Goal: Task Accomplishment & Management: Use online tool/utility

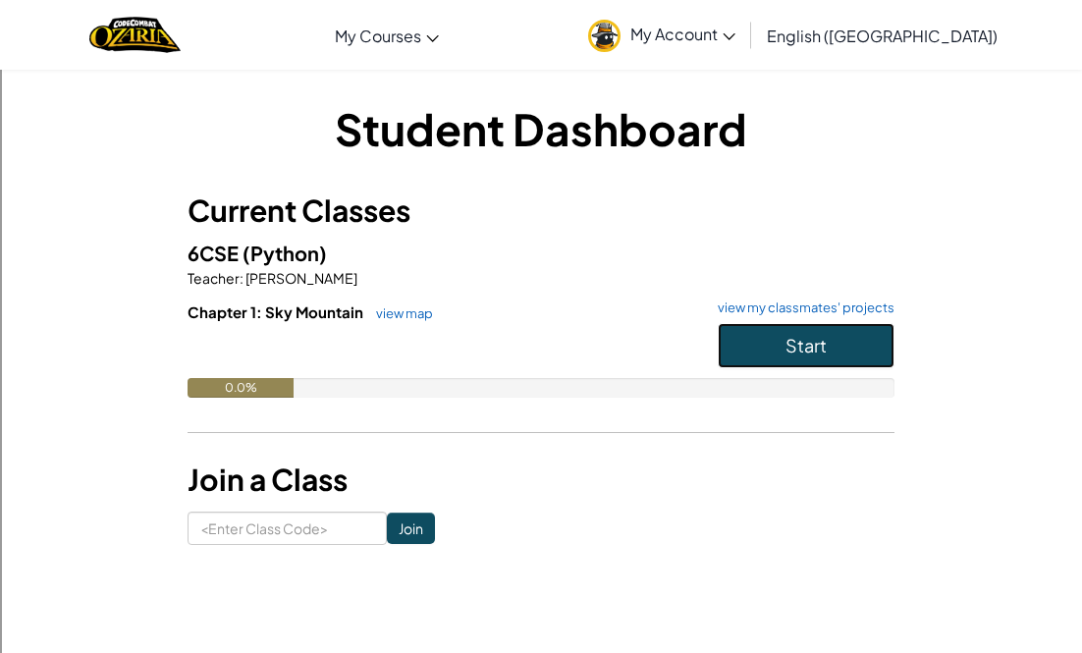
click at [748, 353] on button "Start" at bounding box center [806, 345] width 177 height 45
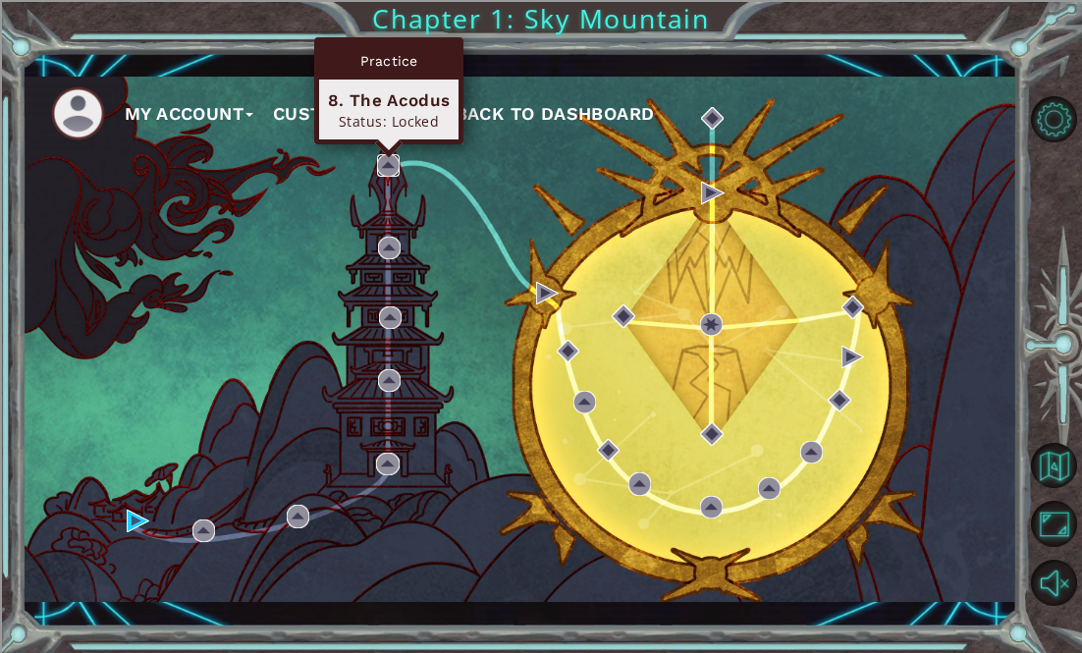
click at [386, 173] on img at bounding box center [388, 165] width 23 height 23
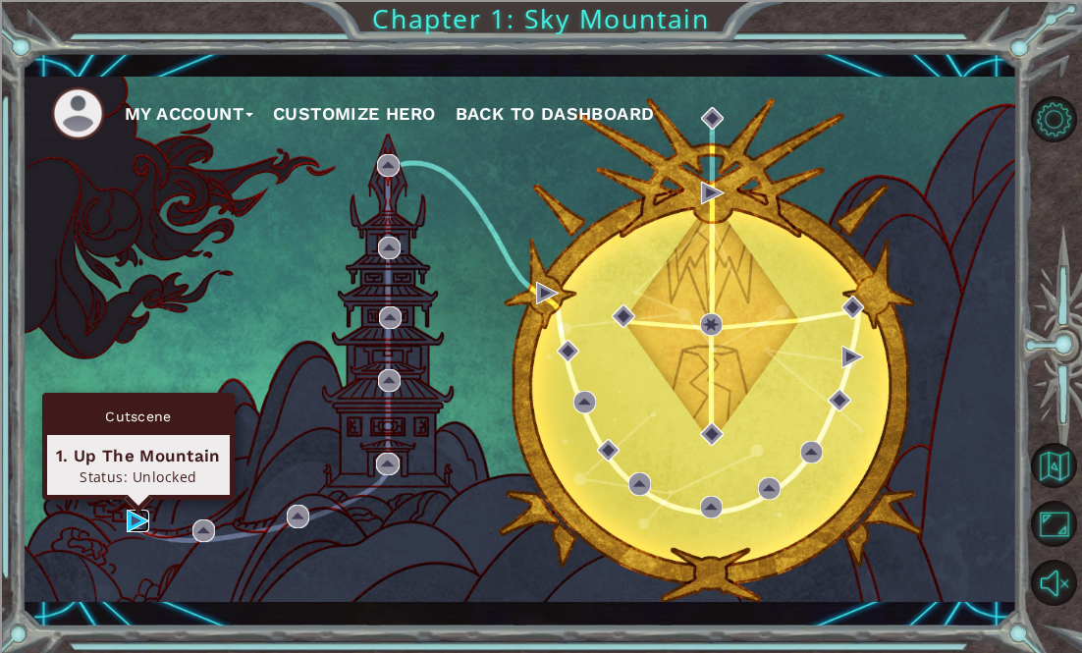
click at [142, 517] on img at bounding box center [138, 521] width 23 height 23
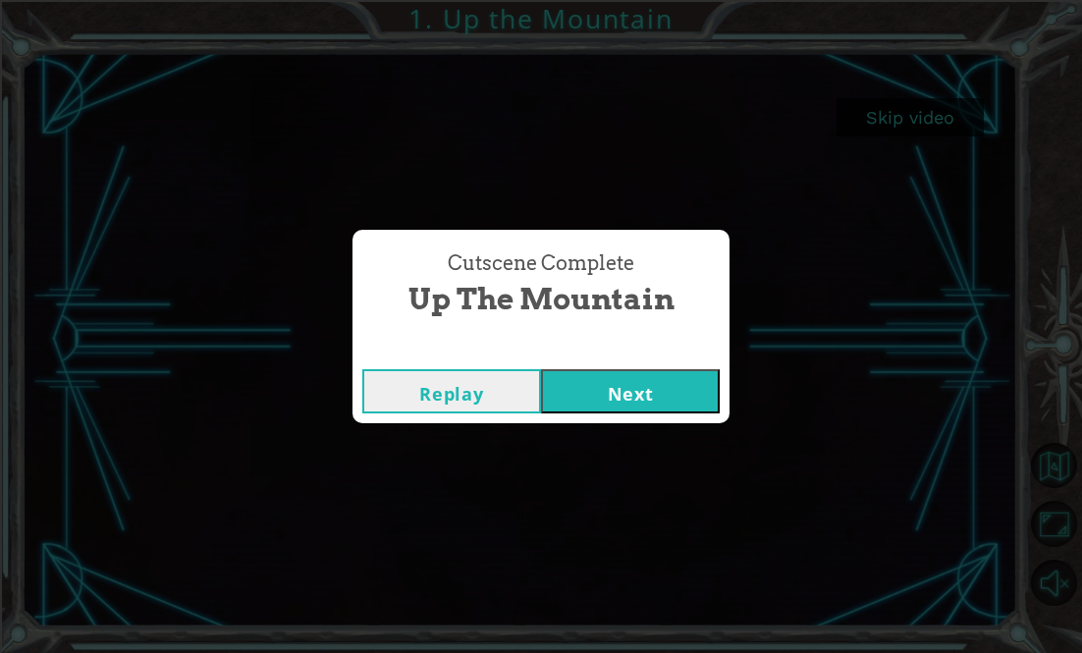
click at [671, 390] on button "Next" at bounding box center [630, 391] width 179 height 44
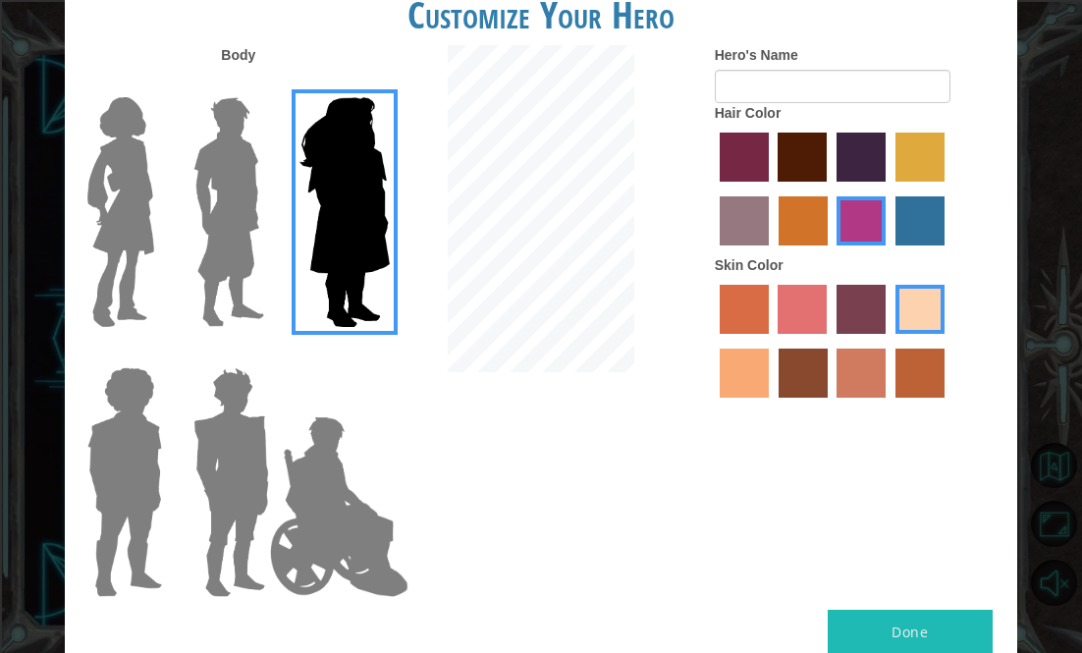
click at [868, 177] on label "hot purple hair color" at bounding box center [861, 157] width 49 height 49
click at [830, 189] on input "hot purple hair color" at bounding box center [830, 189] width 0 height 0
click at [848, 128] on div at bounding box center [859, 192] width 288 height 128
click at [198, 267] on img at bounding box center [229, 211] width 87 height 245
click at [262, 84] on input "Hero Lars" at bounding box center [262, 84] width 0 height 0
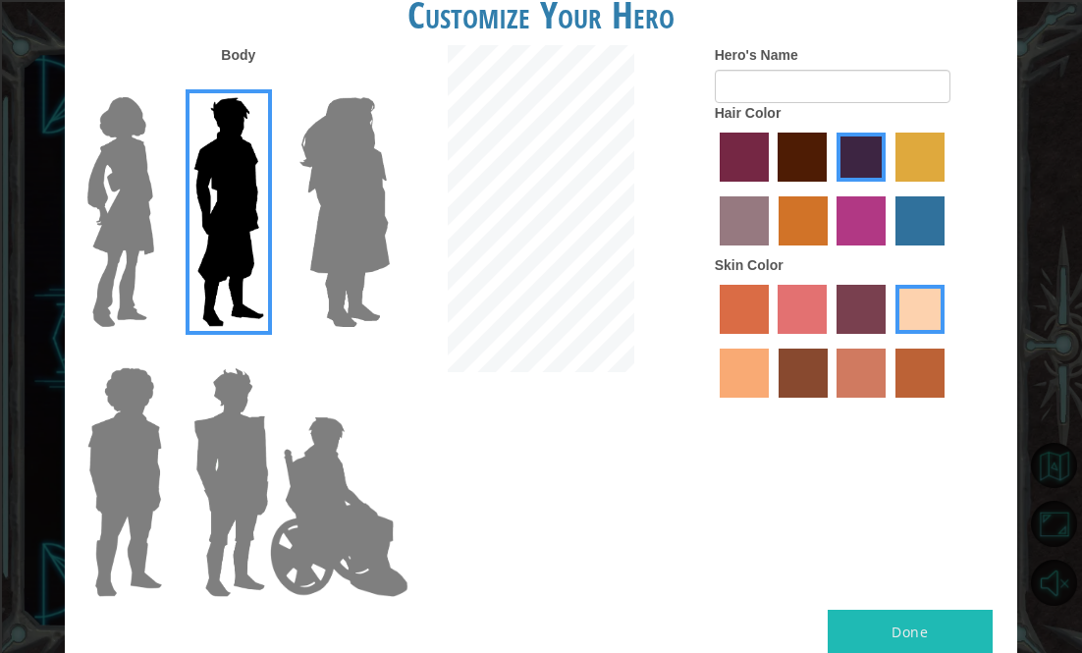
click at [139, 233] on img at bounding box center [121, 211] width 82 height 245
click at [156, 84] on input "Hero Connie" at bounding box center [156, 84] width 0 height 0
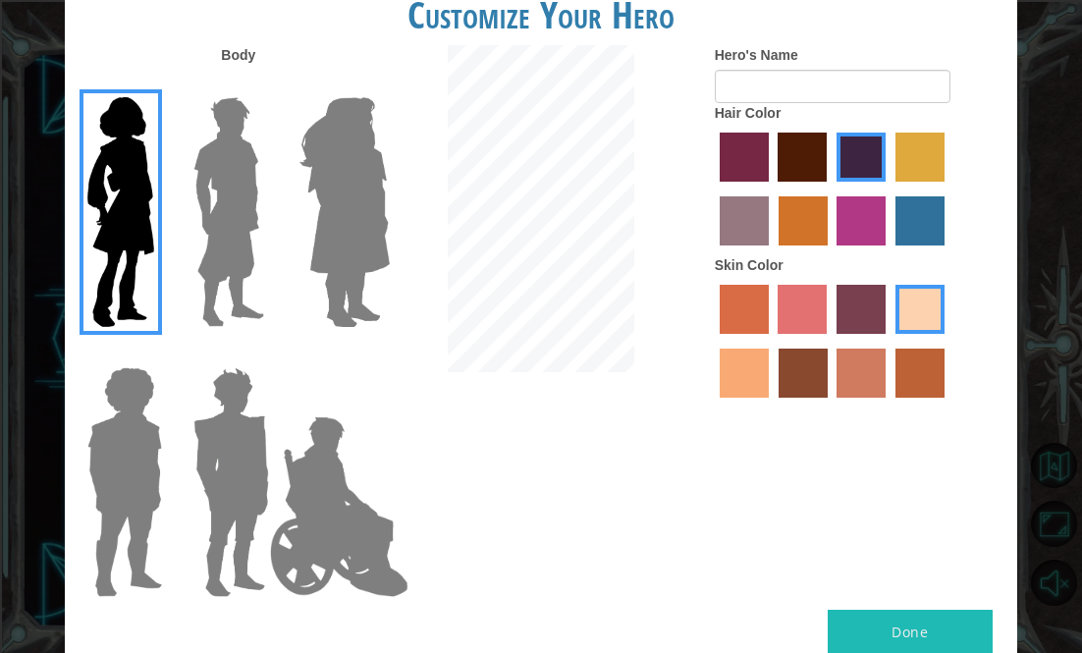
click at [214, 265] on img at bounding box center [229, 211] width 87 height 245
click at [262, 84] on input "Hero Lars" at bounding box center [262, 84] width 0 height 0
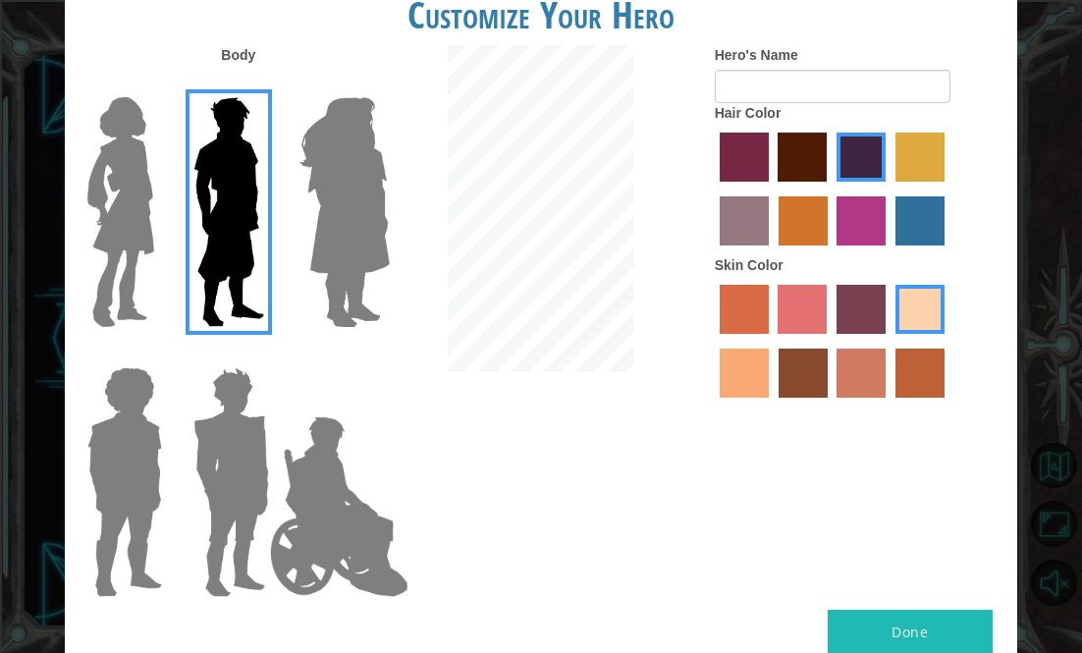
click at [355, 228] on img at bounding box center [345, 211] width 107 height 245
click at [367, 84] on input "Hero Amethyst" at bounding box center [367, 84] width 0 height 0
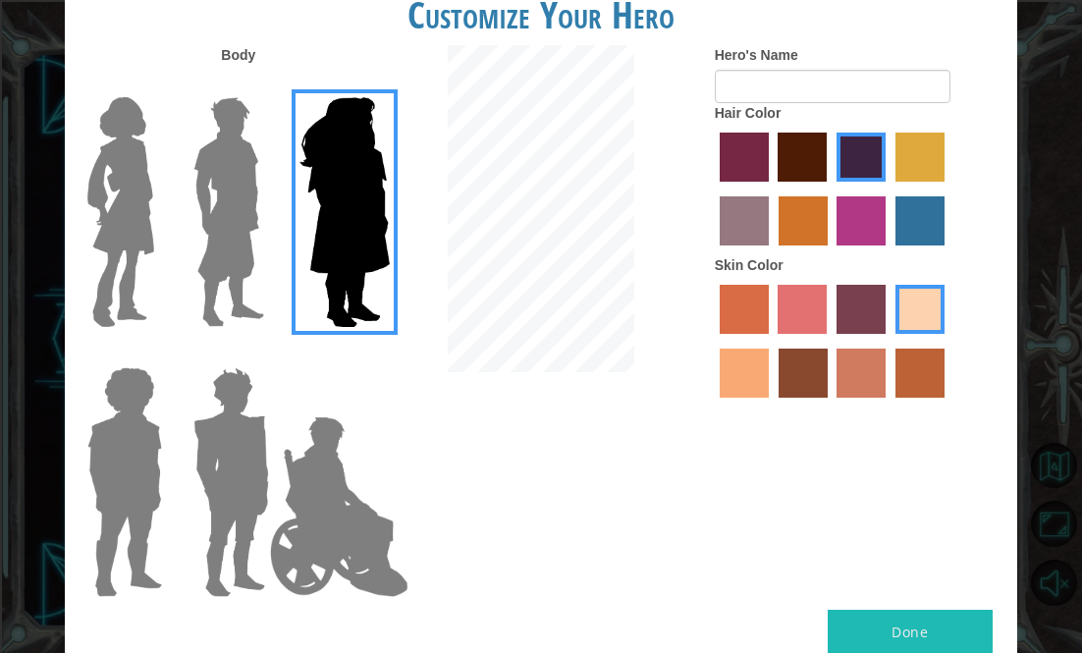
click at [134, 207] on img at bounding box center [121, 211] width 82 height 245
click at [156, 84] on input "Hero Connie" at bounding box center [156, 84] width 0 height 0
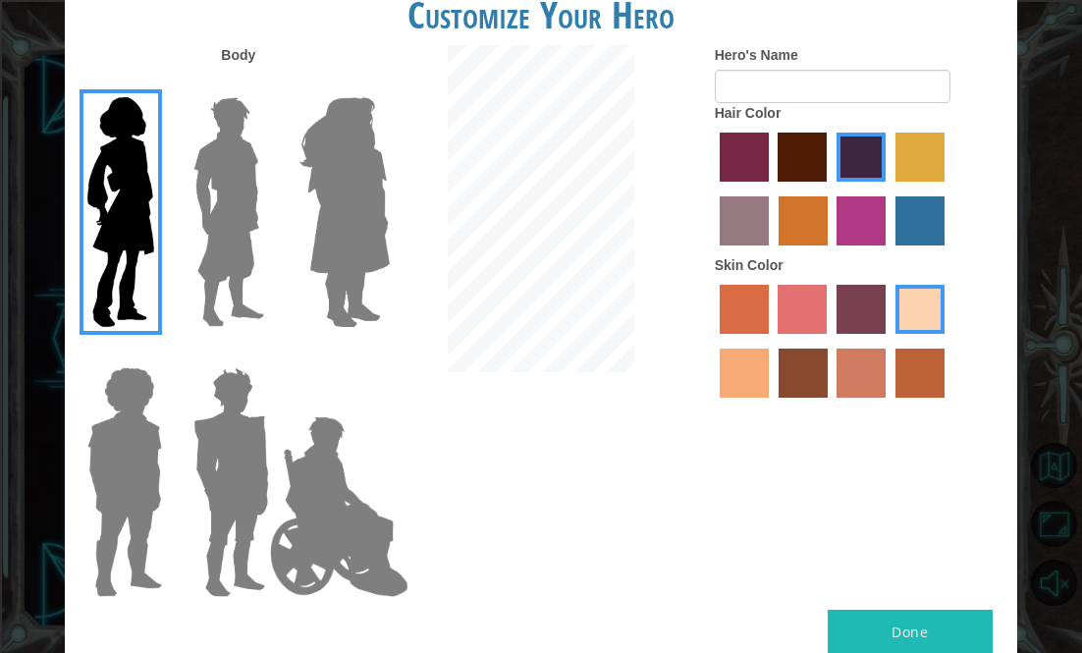
click at [199, 212] on img at bounding box center [229, 211] width 87 height 245
click at [262, 84] on input "Hero Lars" at bounding box center [262, 84] width 0 height 0
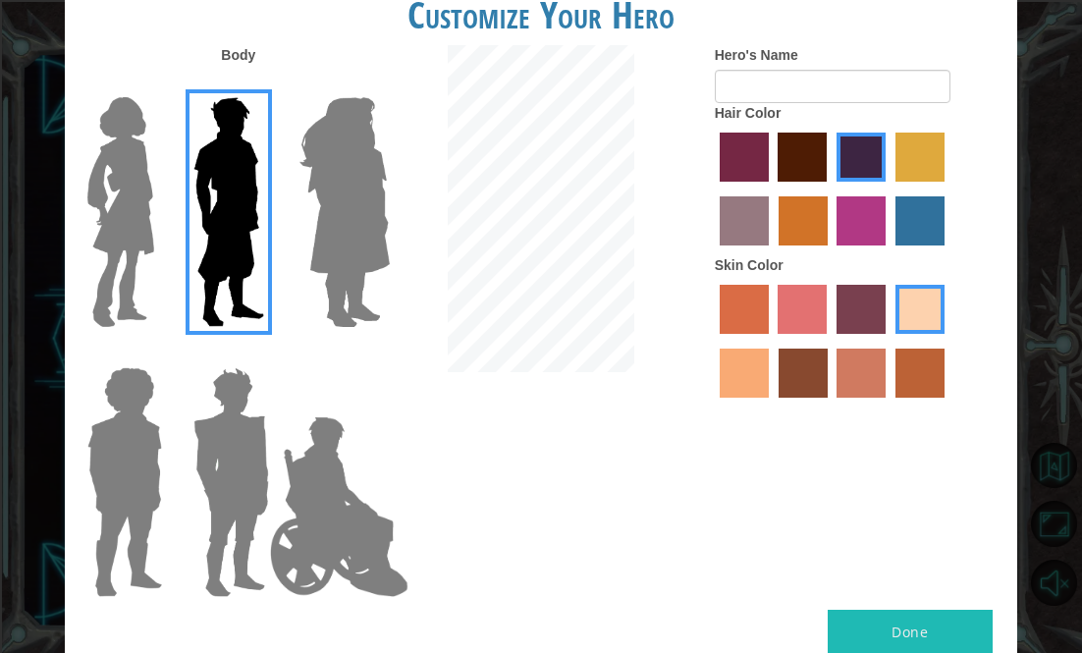
click at [145, 449] on img at bounding box center [125, 481] width 90 height 245
click at [156, 354] on input "Hero Steven" at bounding box center [156, 354] width 0 height 0
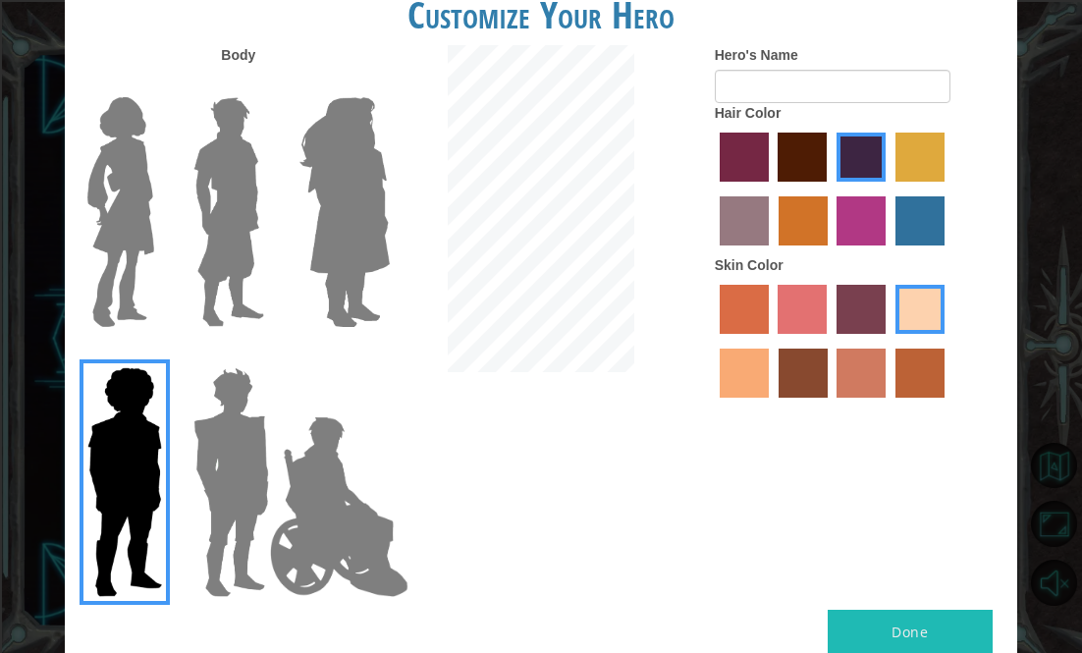
click at [212, 454] on img at bounding box center [231, 481] width 91 height 245
click at [262, 354] on input "Hero Garnet" at bounding box center [262, 354] width 0 height 0
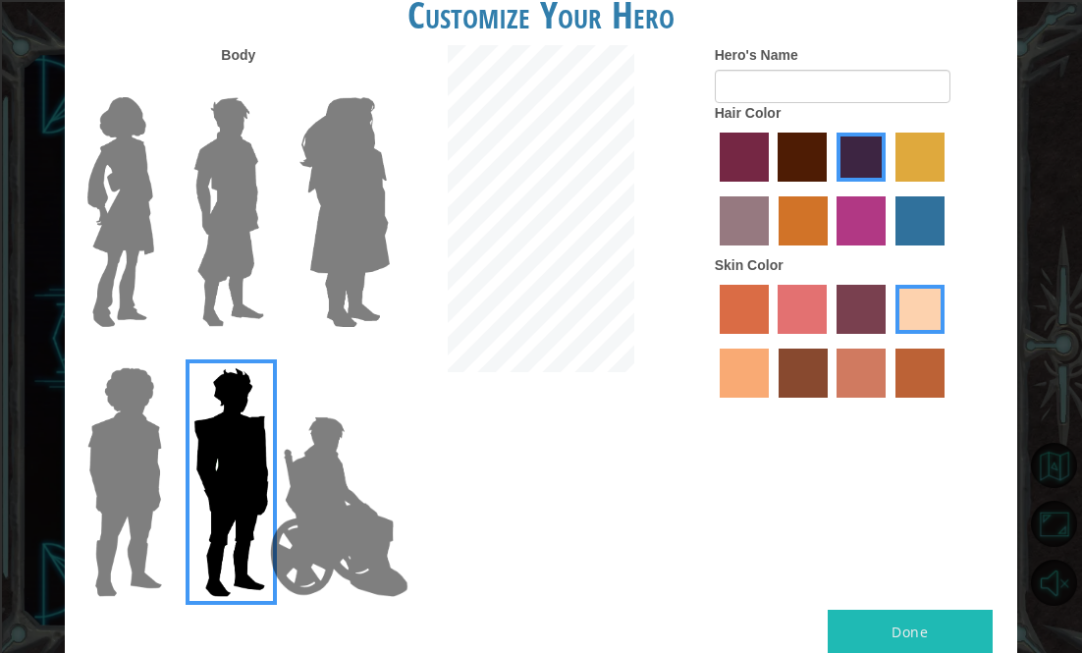
click at [212, 225] on img at bounding box center [229, 211] width 87 height 245
click at [262, 84] on input "Hero Lars" at bounding box center [262, 84] width 0 height 0
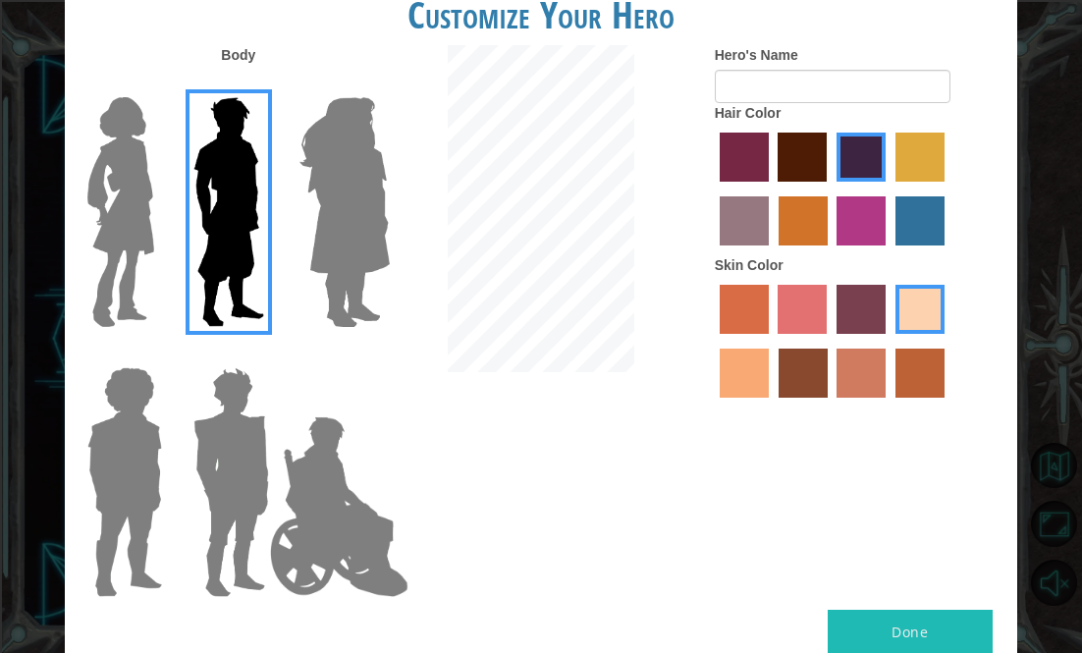
click at [229, 501] on img at bounding box center [231, 481] width 91 height 245
click at [262, 354] on input "Hero Garnet" at bounding box center [262, 354] width 0 height 0
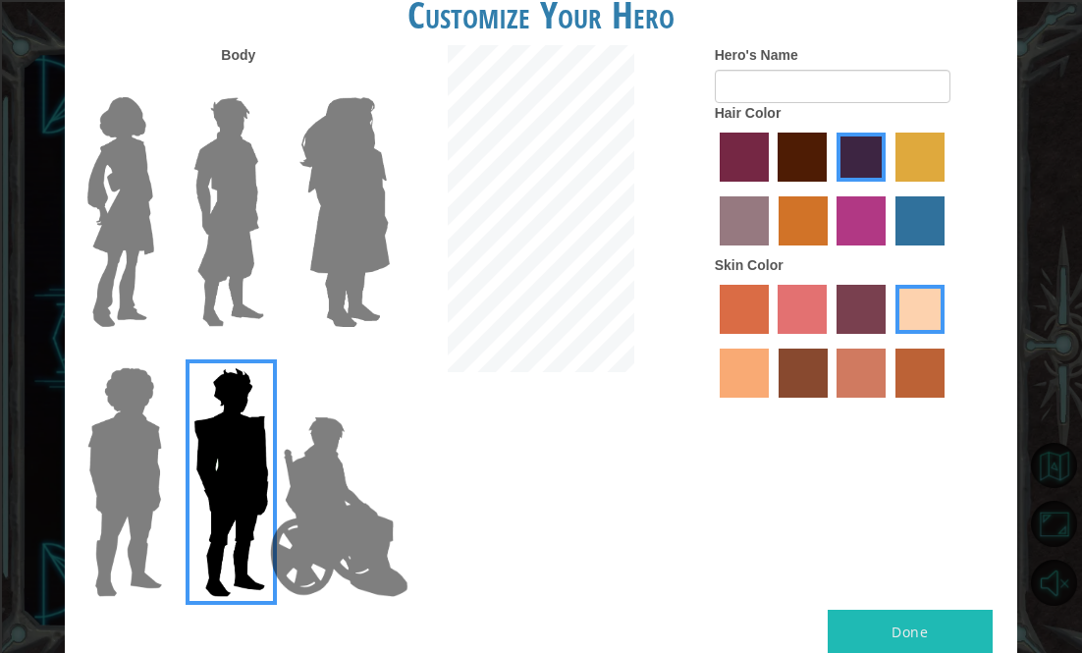
click at [299, 513] on img at bounding box center [339, 506] width 154 height 196
click at [367, 354] on input "Hero Jamie" at bounding box center [367, 354] width 0 height 0
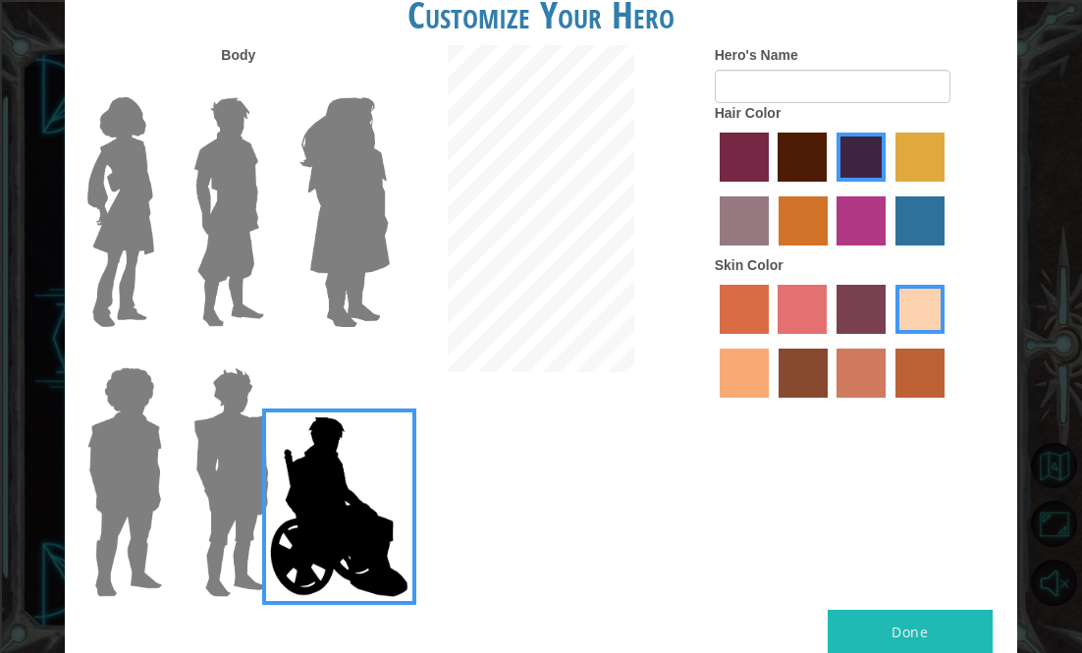
click at [204, 486] on img at bounding box center [231, 481] width 91 height 245
click at [262, 354] on input "Hero Garnet" at bounding box center [262, 354] width 0 height 0
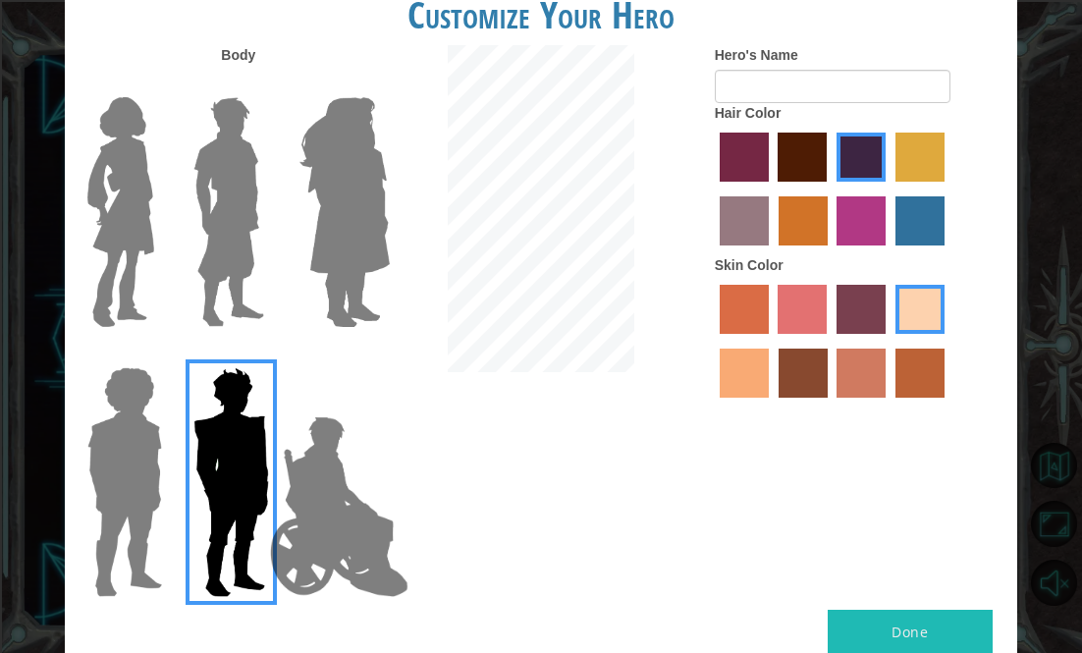
click at [803, 369] on label "karma skin color" at bounding box center [803, 373] width 49 height 49
click at [772, 405] on input "karma skin color" at bounding box center [772, 405] width 0 height 0
click at [776, 371] on div at bounding box center [859, 344] width 288 height 128
click at [847, 376] on label "burning sand skin color" at bounding box center [861, 373] width 49 height 49
click at [831, 405] on input "burning sand skin color" at bounding box center [831, 405] width 0 height 0
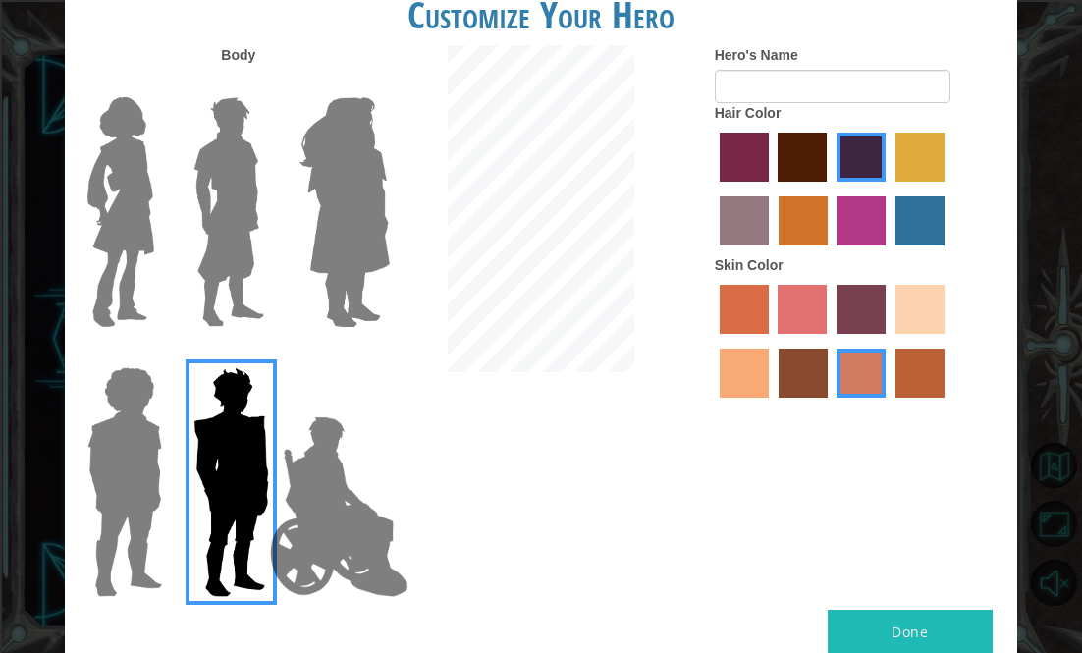
click at [910, 383] on label "smoke tree skin color" at bounding box center [919, 373] width 49 height 49
click at [889, 405] on input "smoke tree skin color" at bounding box center [889, 405] width 0 height 0
click at [750, 358] on label "tacao skin color" at bounding box center [744, 373] width 49 height 49
click at [947, 341] on input "tacao skin color" at bounding box center [947, 341] width 0 height 0
click at [917, 371] on label "smoke tree skin color" at bounding box center [919, 373] width 49 height 49
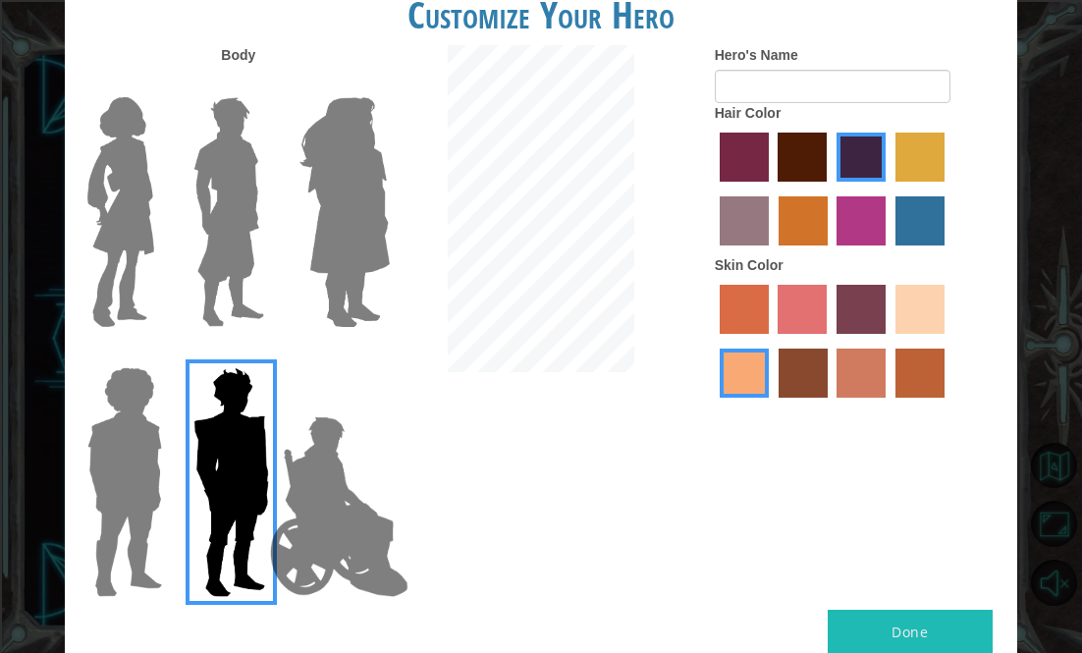
click at [889, 405] on input "smoke tree skin color" at bounding box center [889, 405] width 0 height 0
click at [912, 651] on button "Done" at bounding box center [910, 632] width 165 height 44
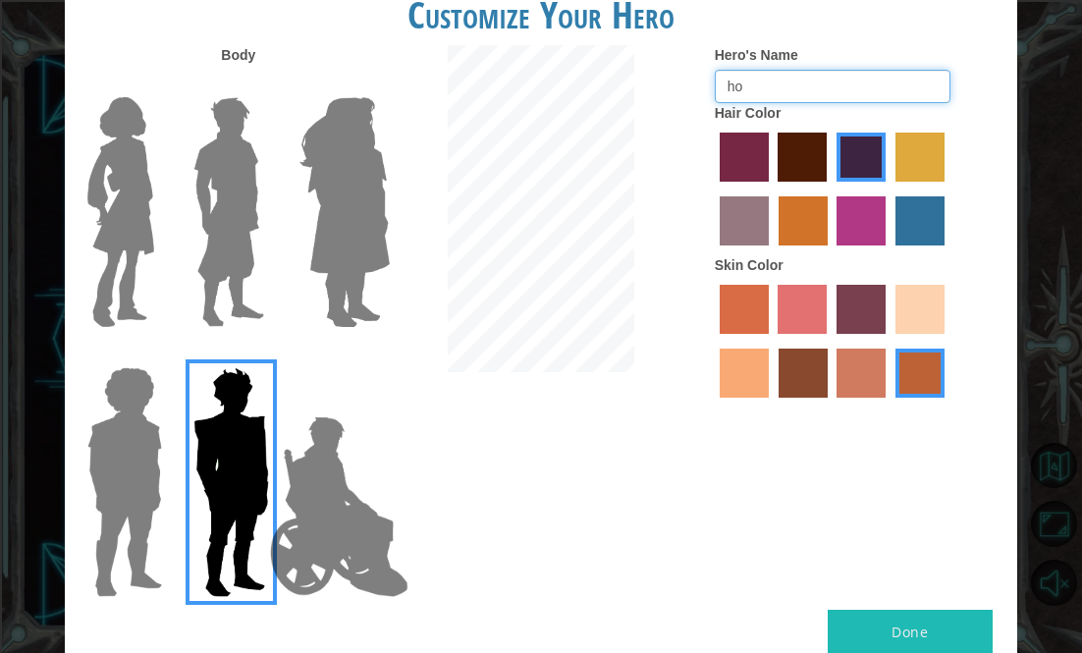
type input "h"
type input "esme"
click at [872, 640] on button "Done" at bounding box center [910, 632] width 165 height 44
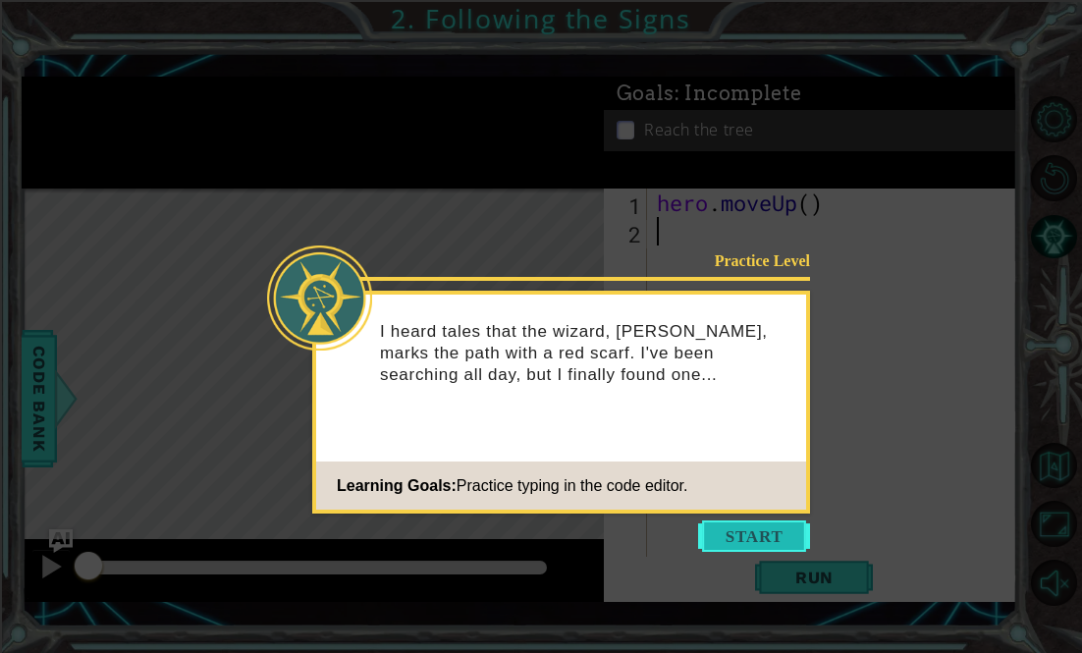
click at [784, 534] on button "Start" at bounding box center [754, 535] width 112 height 31
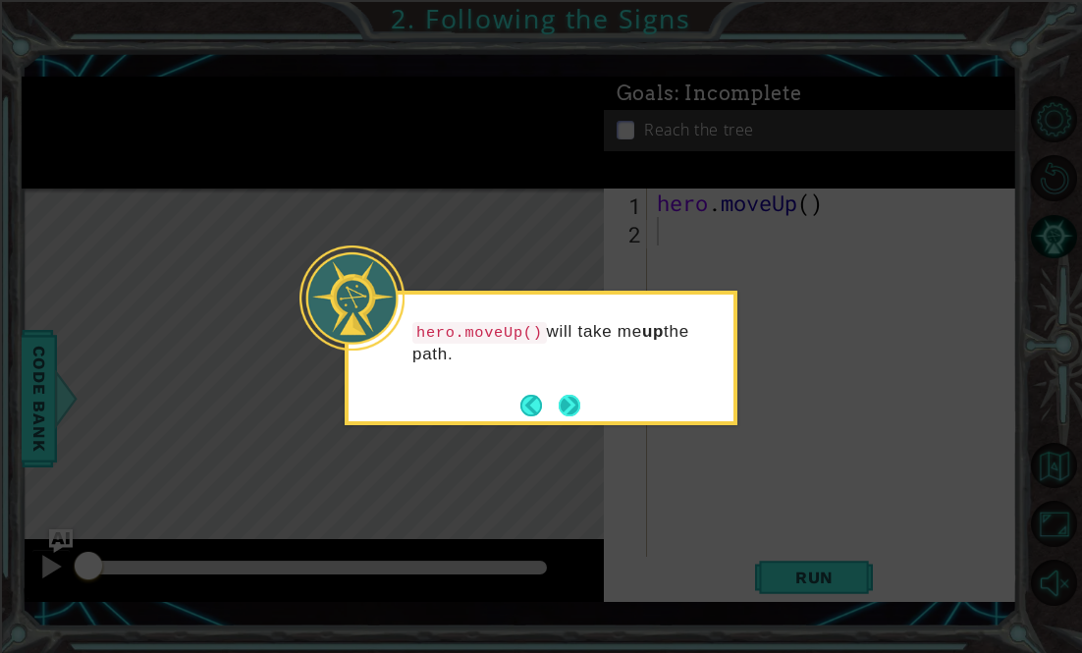
click at [577, 406] on button "Next" at bounding box center [570, 406] width 22 height 22
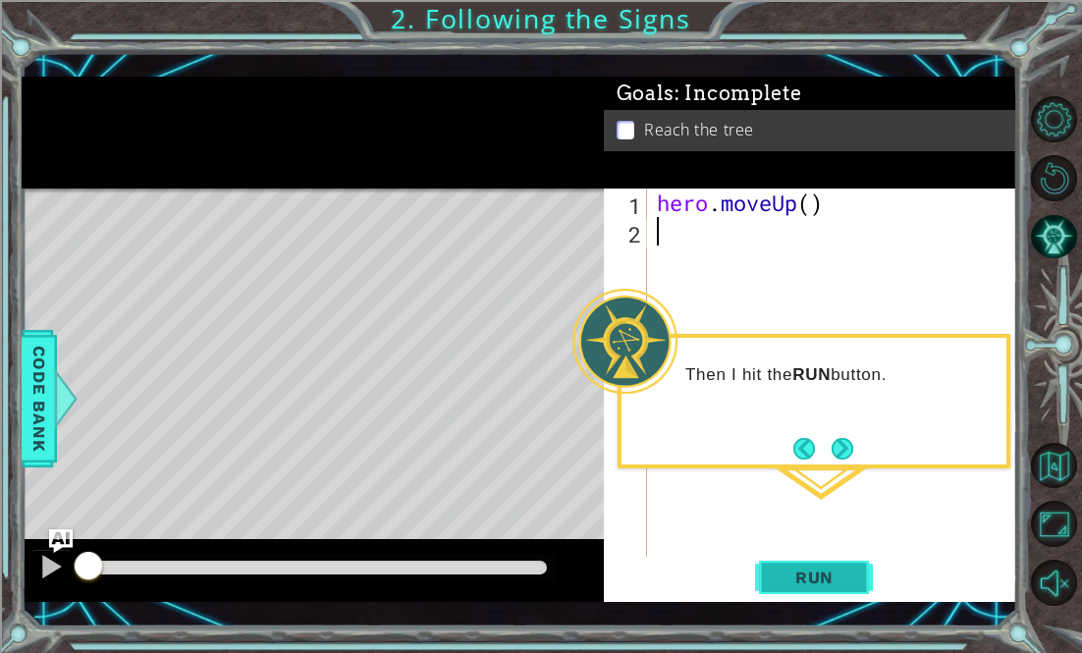
click at [807, 584] on span "Run" at bounding box center [815, 578] width 78 height 20
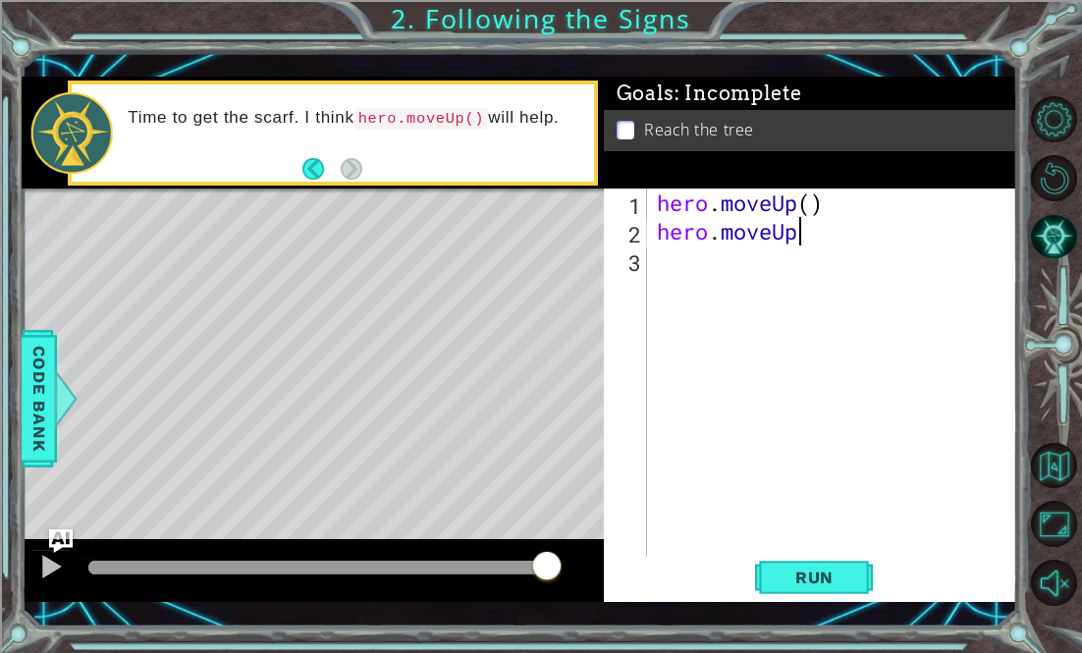
scroll to position [0, 6]
type textarea "hero.moveUp()"
click at [809, 588] on button "Run" at bounding box center [814, 577] width 118 height 41
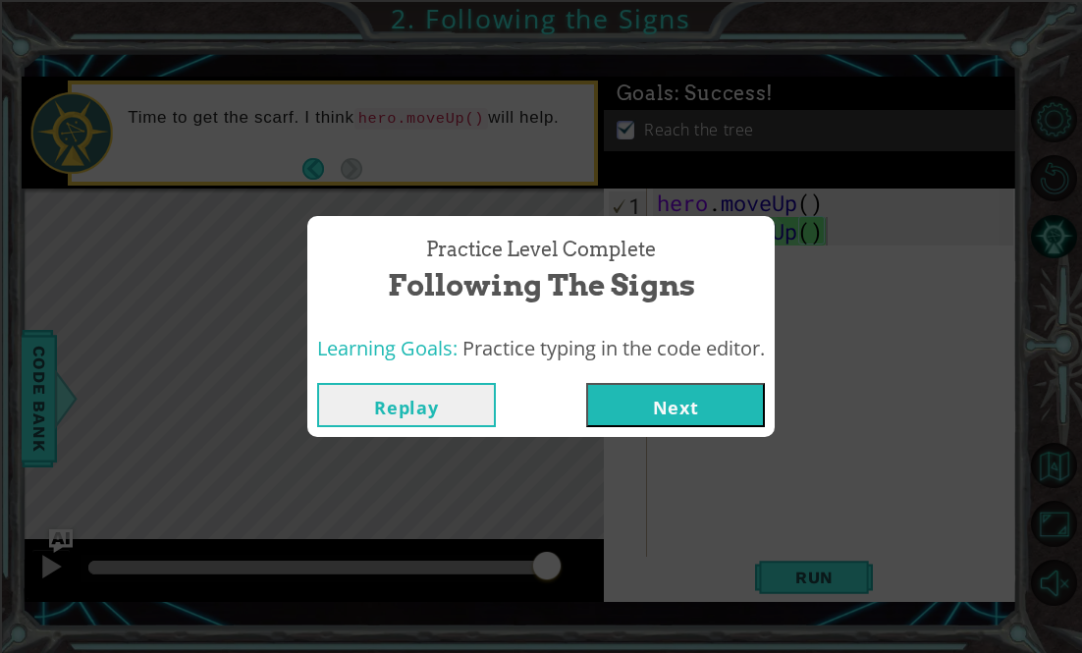
click at [744, 407] on button "Next" at bounding box center [675, 405] width 179 height 44
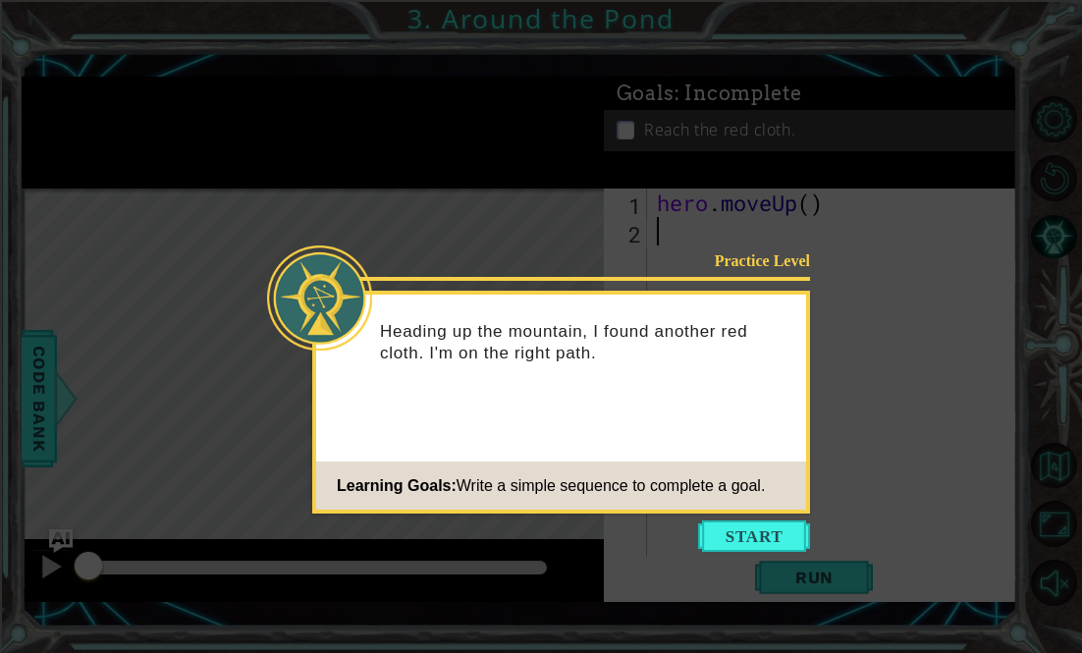
click at [732, 512] on div "Practice Level Heading up the mountain, I found another red cloth. I'm on the r…" at bounding box center [561, 402] width 498 height 223
click at [733, 514] on icon at bounding box center [541, 326] width 1082 height 653
click at [749, 539] on button "Start" at bounding box center [754, 535] width 112 height 31
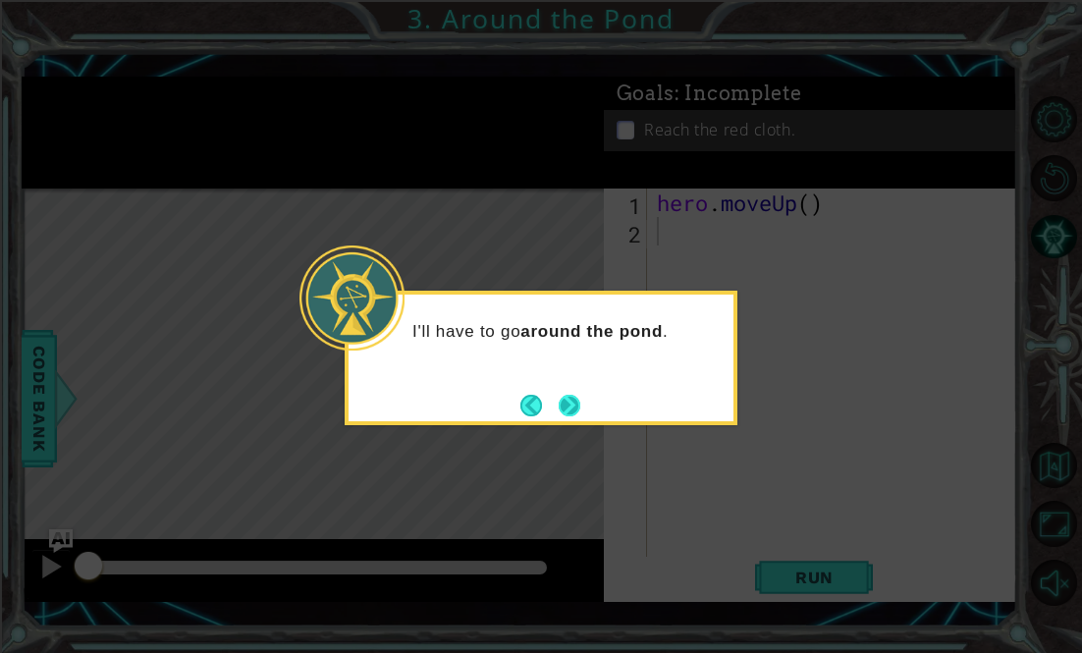
click at [580, 405] on button "Next" at bounding box center [570, 406] width 22 height 22
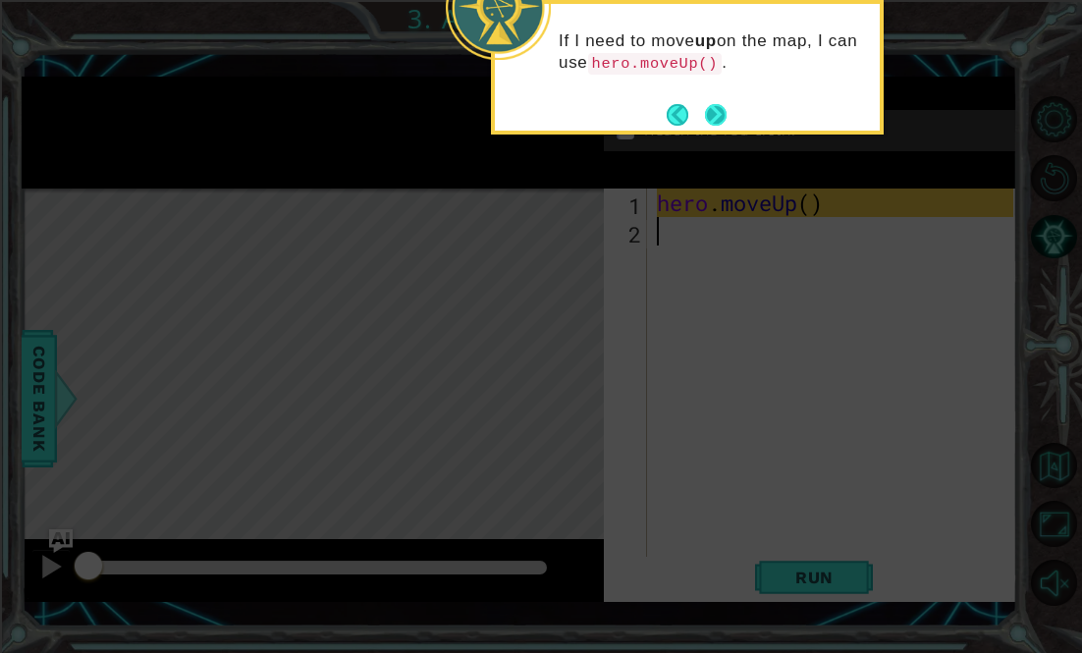
click at [724, 121] on button "Next" at bounding box center [716, 115] width 22 height 22
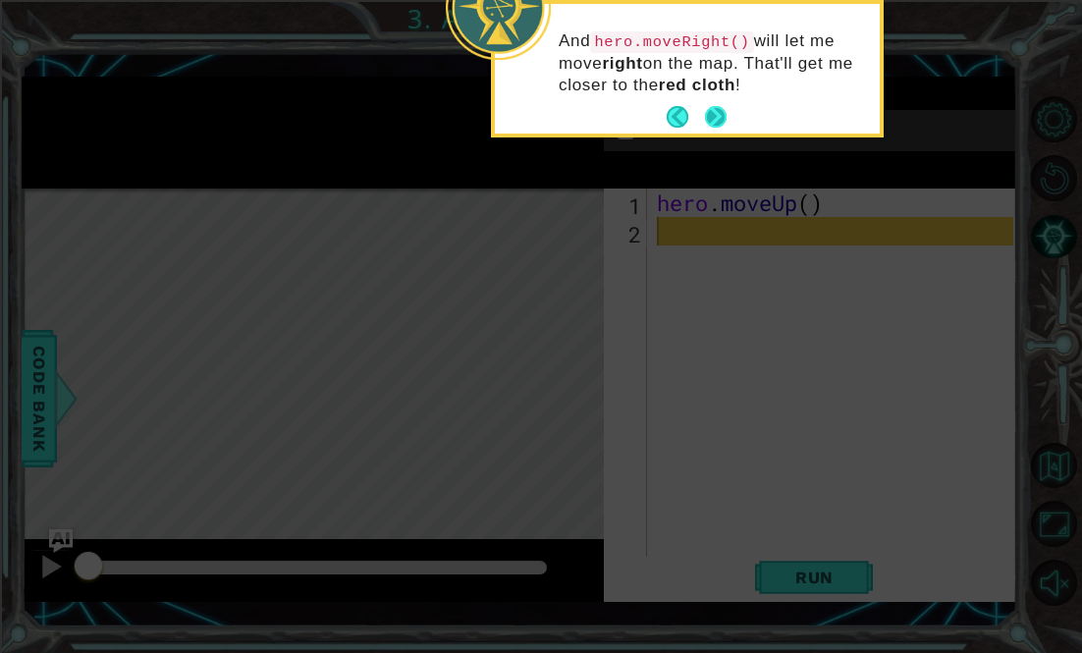
drag, startPoint x: 712, startPoint y: 125, endPoint x: 726, endPoint y: 109, distance: 20.9
click at [726, 109] on button "Next" at bounding box center [716, 117] width 22 height 22
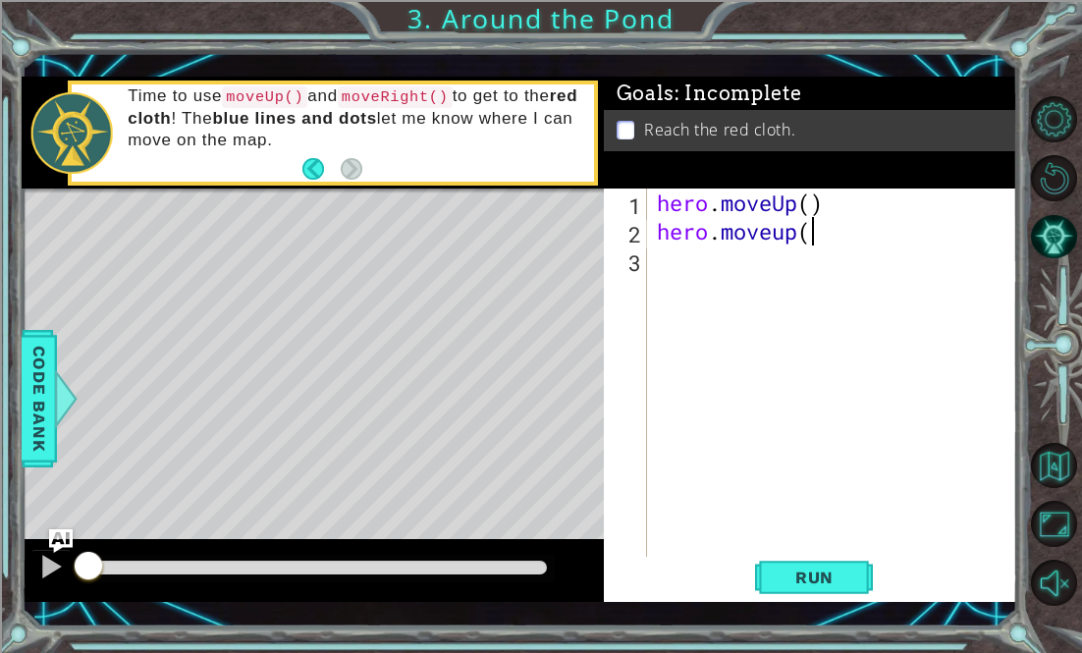
scroll to position [0, 6]
type textarea "hero.moveup()"
click at [676, 271] on div "hero . moveUp ( ) hero . moveup ( )" at bounding box center [838, 402] width 370 height 427
click at [827, 580] on span "Run" at bounding box center [815, 578] width 78 height 20
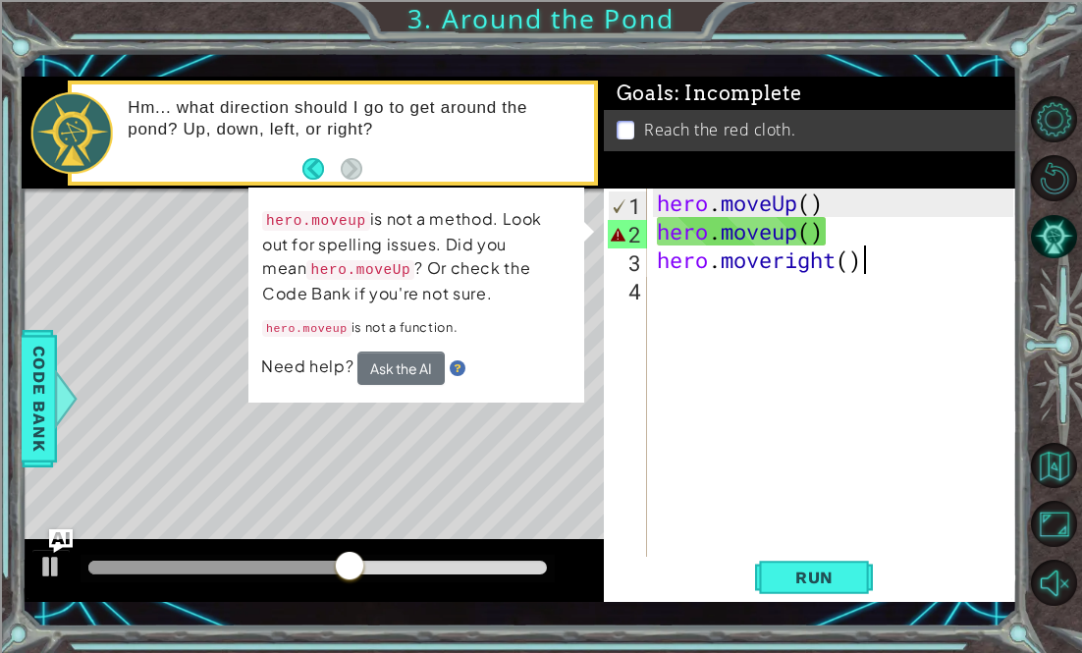
click at [788, 234] on div "hero . moveUp ( ) hero . moveup ( ) hero . moveright ( )" at bounding box center [838, 402] width 370 height 427
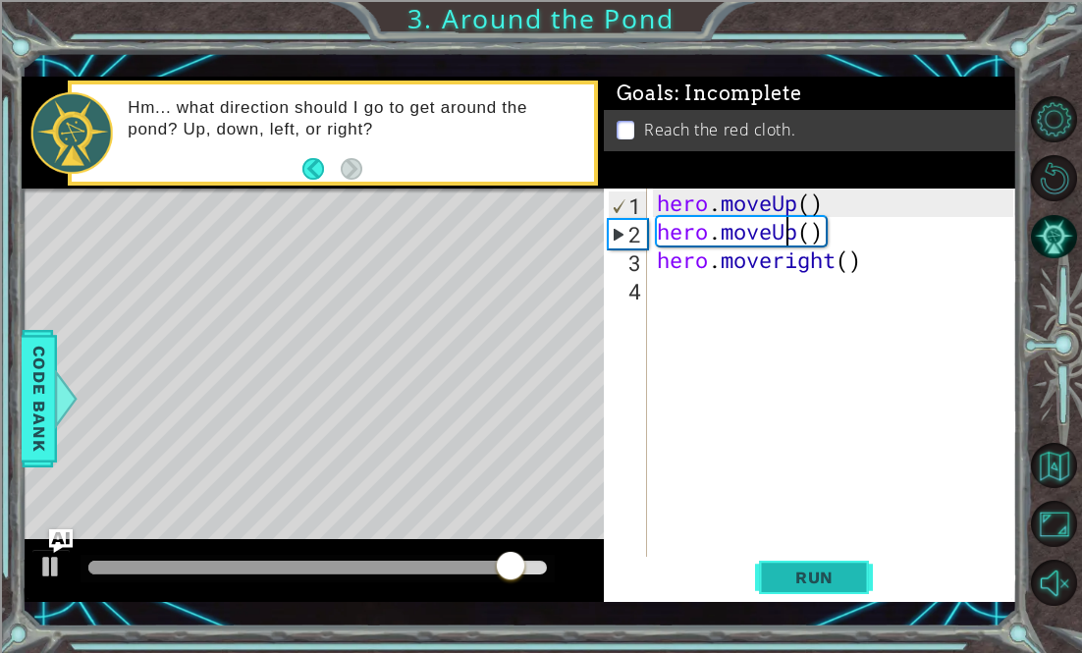
click at [818, 573] on span "Run" at bounding box center [815, 578] width 78 height 20
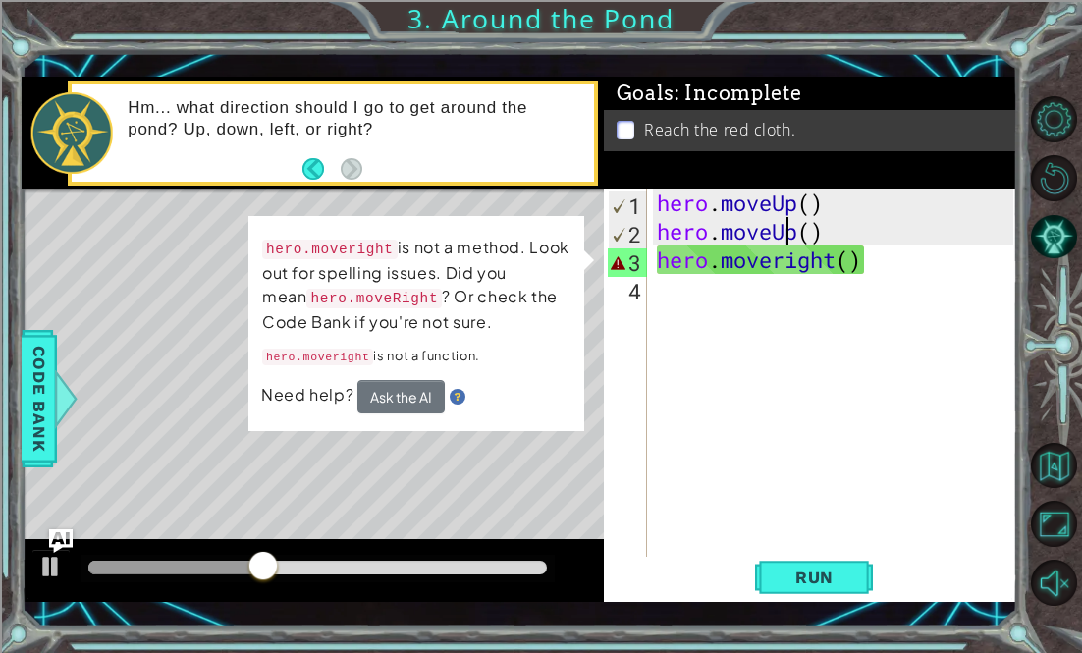
click at [782, 265] on div "hero . moveUp ( ) hero . moveUp ( ) hero . moveright ( )" at bounding box center [838, 402] width 370 height 427
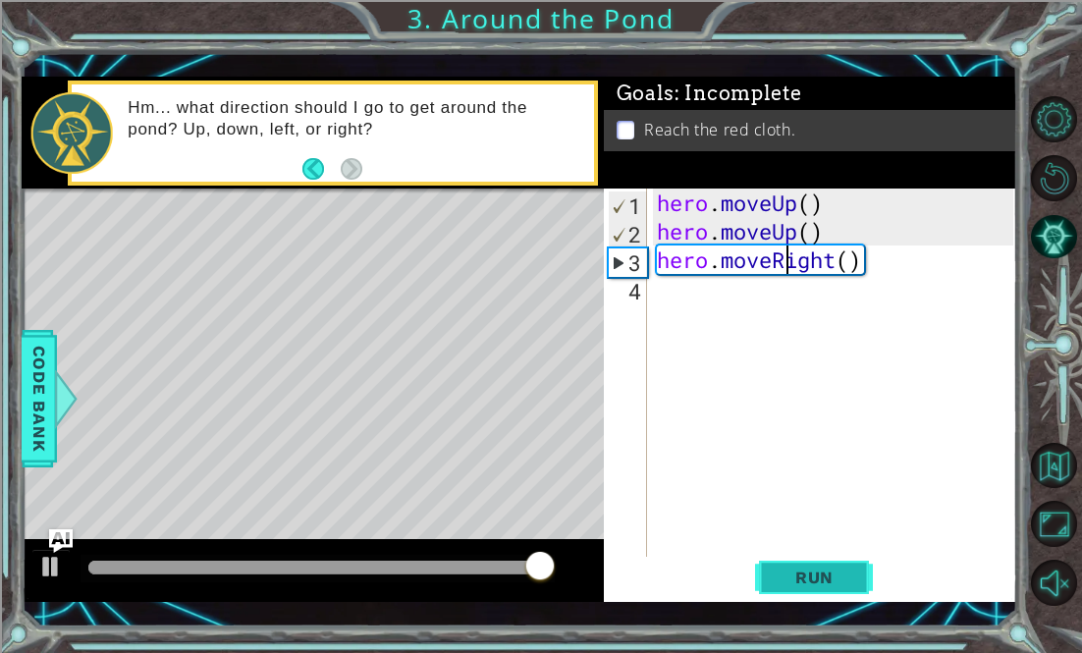
type textarea "hero.moveRight()"
click at [818, 587] on button "Run" at bounding box center [814, 577] width 118 height 41
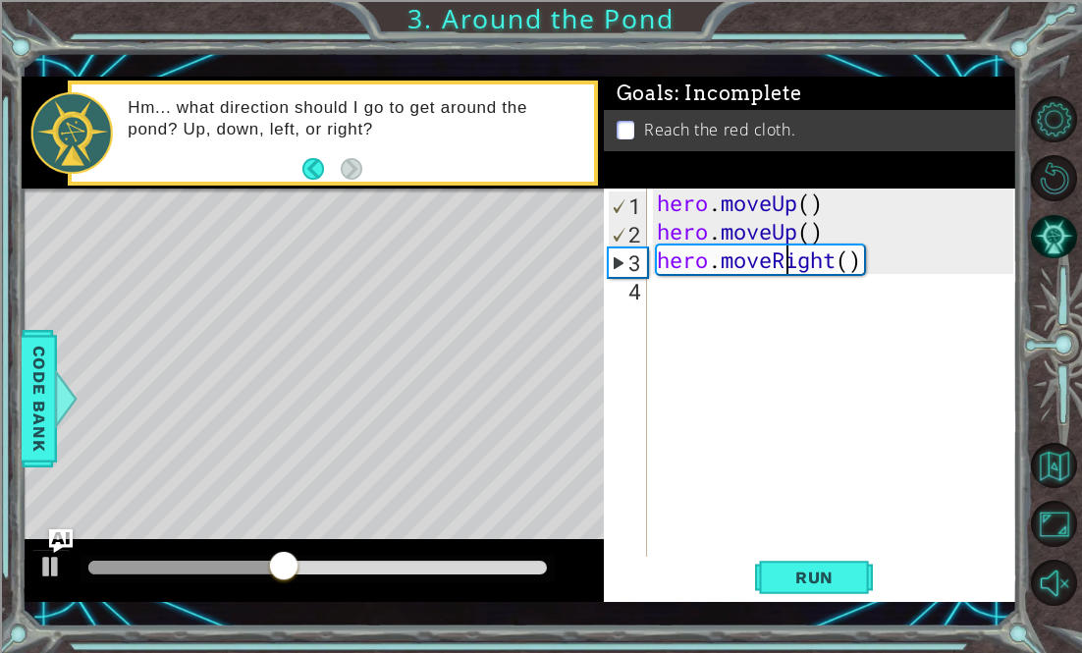
click at [717, 311] on div "hero . moveUp ( ) hero . moveUp ( ) hero . moveRight ( )" at bounding box center [838, 402] width 370 height 427
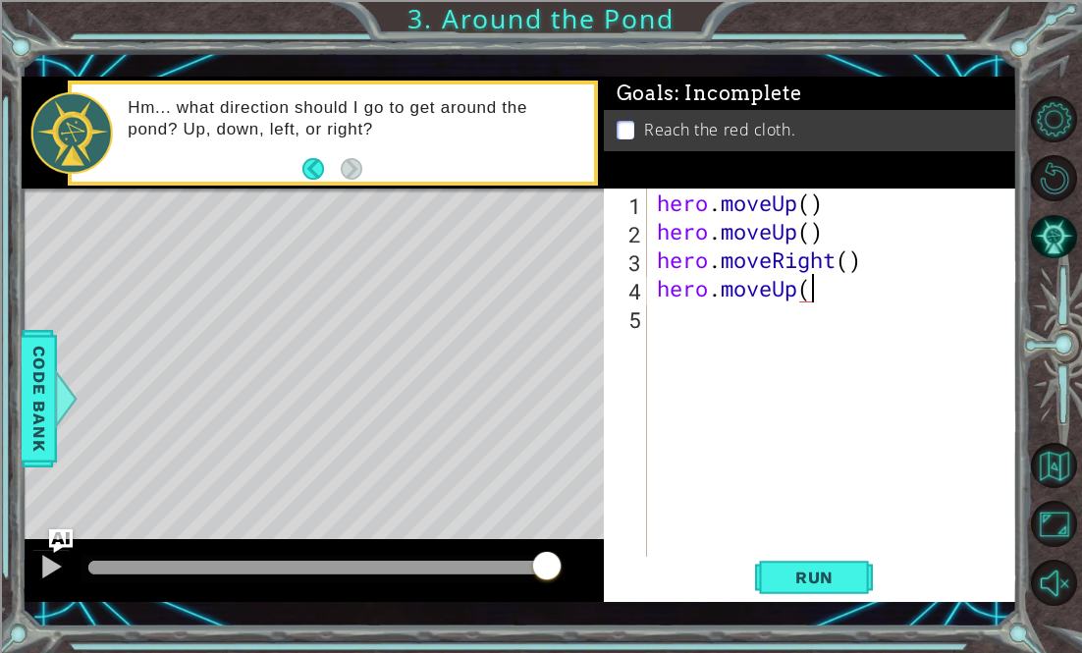
type textarea "hero.moveUp()"
click at [788, 586] on span "Run" at bounding box center [815, 578] width 78 height 20
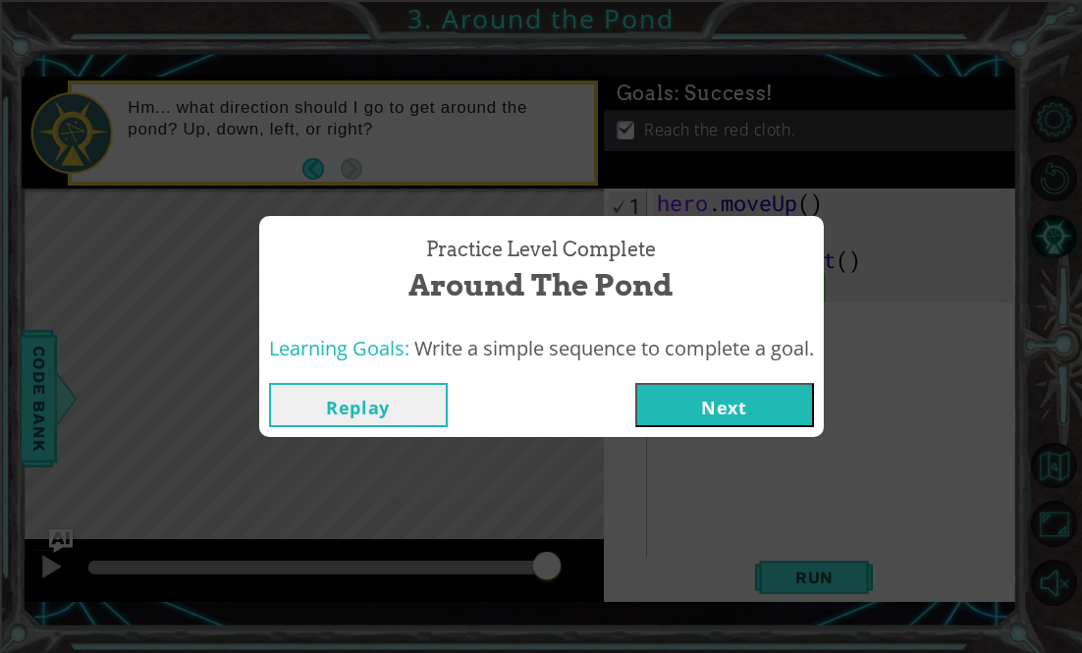
click at [789, 431] on div "Replay Next" at bounding box center [541, 405] width 565 height 64
click at [775, 409] on button "Next" at bounding box center [724, 405] width 179 height 44
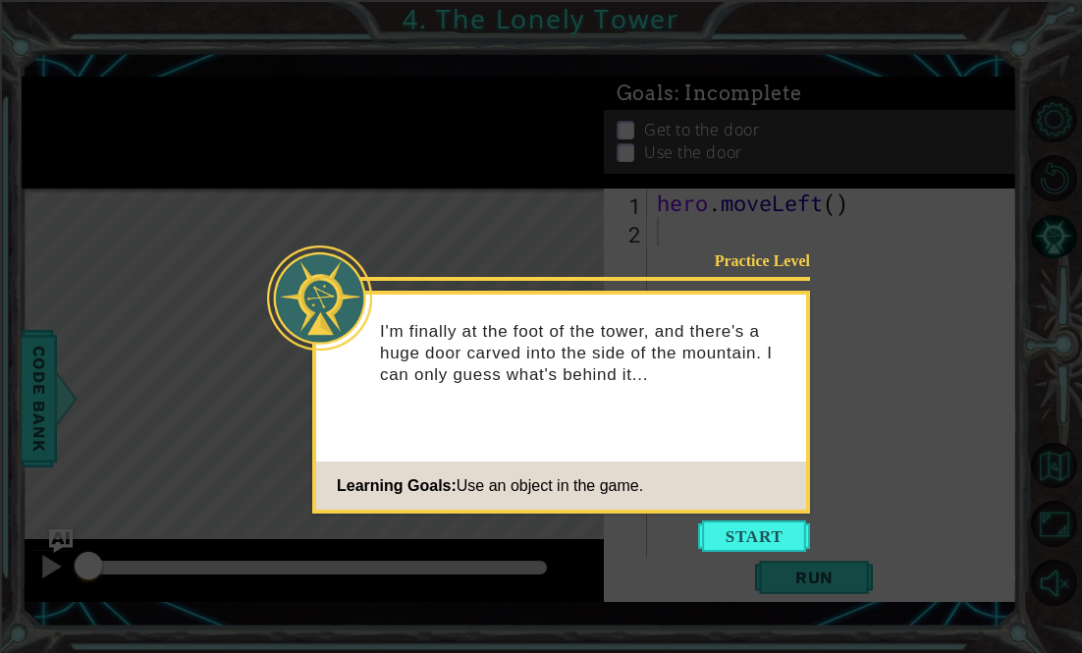
click at [730, 516] on icon at bounding box center [541, 326] width 1082 height 653
click at [753, 534] on button "Start" at bounding box center [754, 535] width 112 height 31
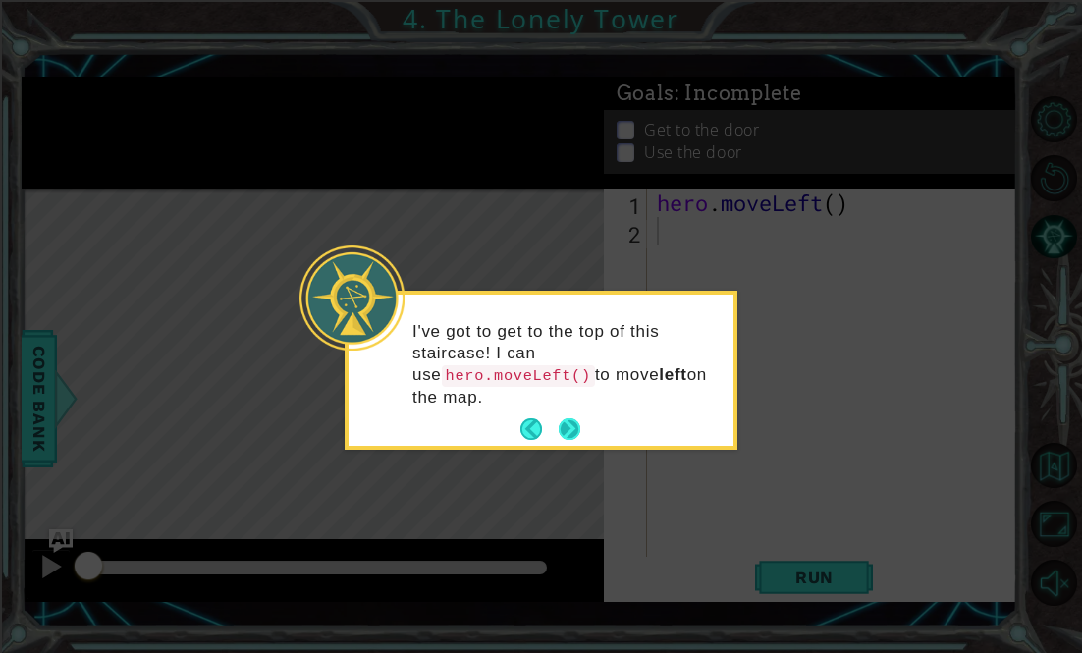
click at [561, 418] on button "Next" at bounding box center [570, 429] width 22 height 22
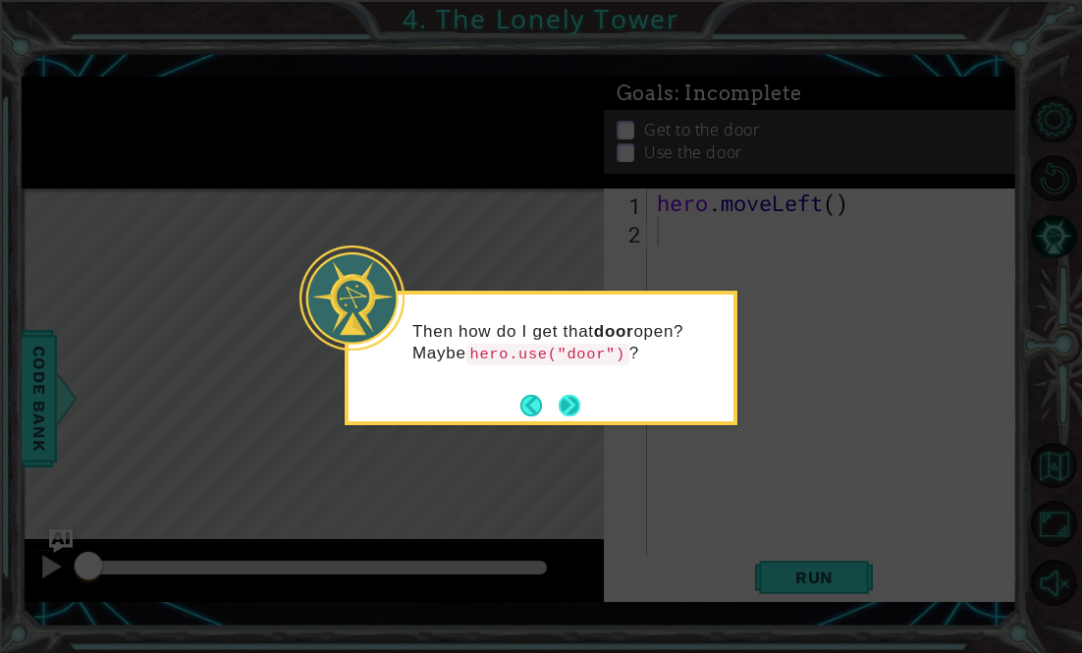
click at [568, 414] on button "Next" at bounding box center [570, 406] width 22 height 22
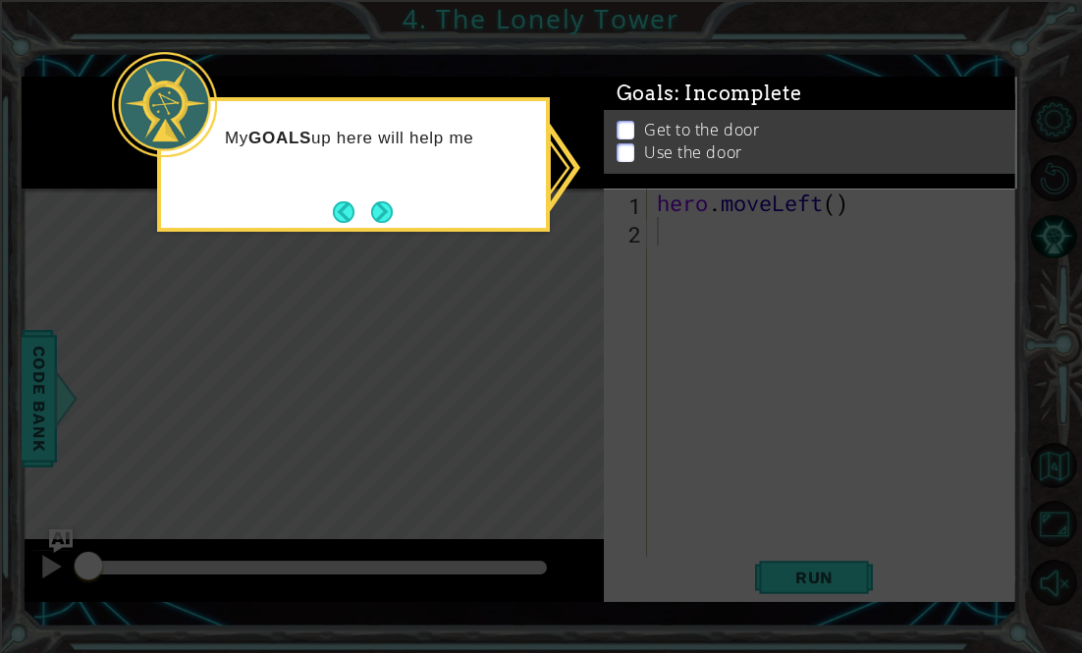
click at [609, 381] on icon at bounding box center [541, 326] width 1082 height 653
click at [724, 240] on icon at bounding box center [541, 326] width 1082 height 653
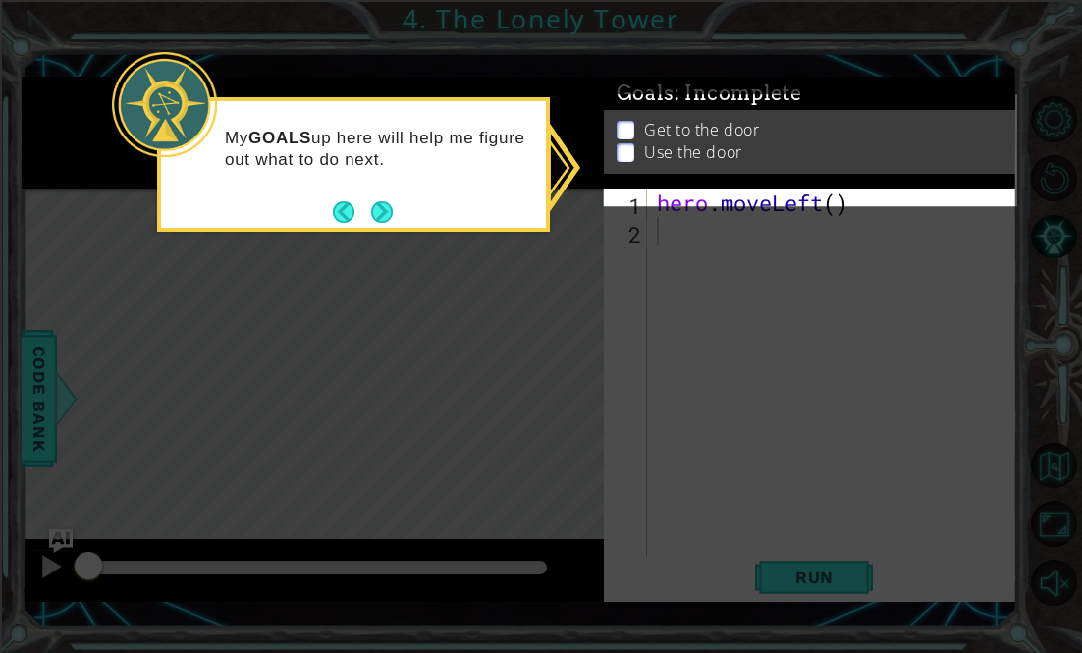
click at [679, 233] on icon at bounding box center [541, 326] width 1082 height 653
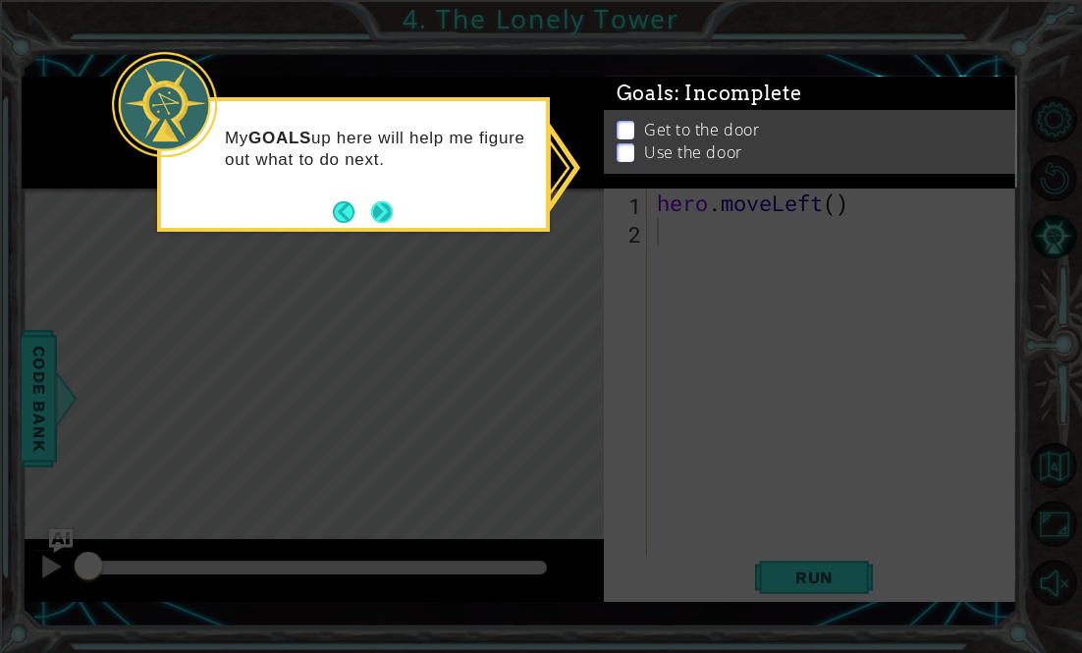
click at [393, 218] on button "Next" at bounding box center [382, 212] width 22 height 22
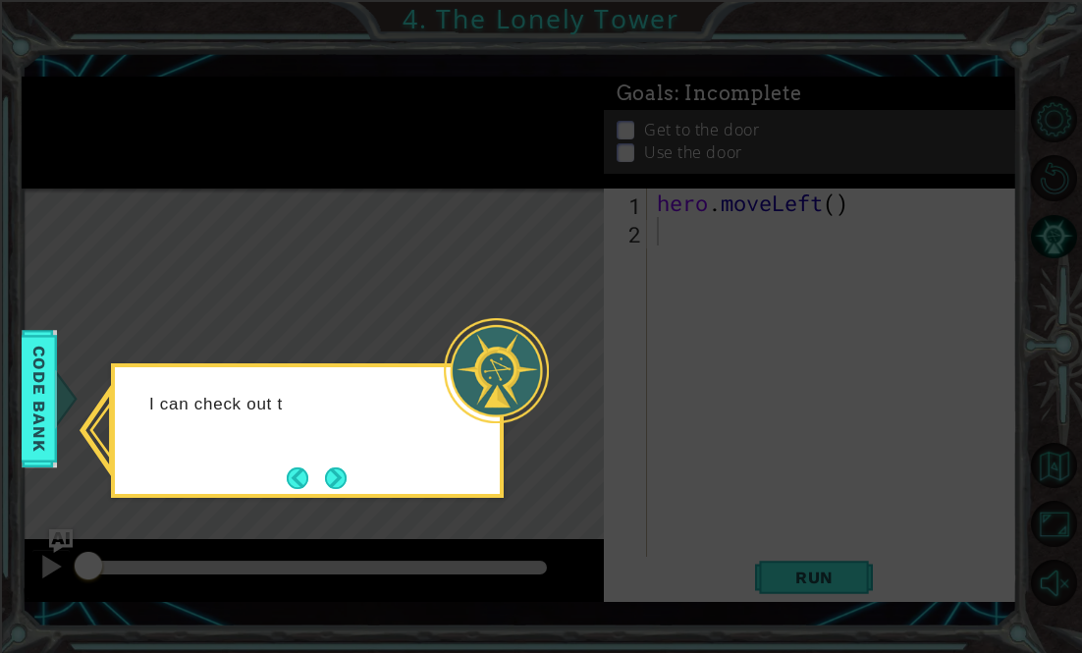
click at [639, 420] on icon at bounding box center [541, 326] width 1082 height 653
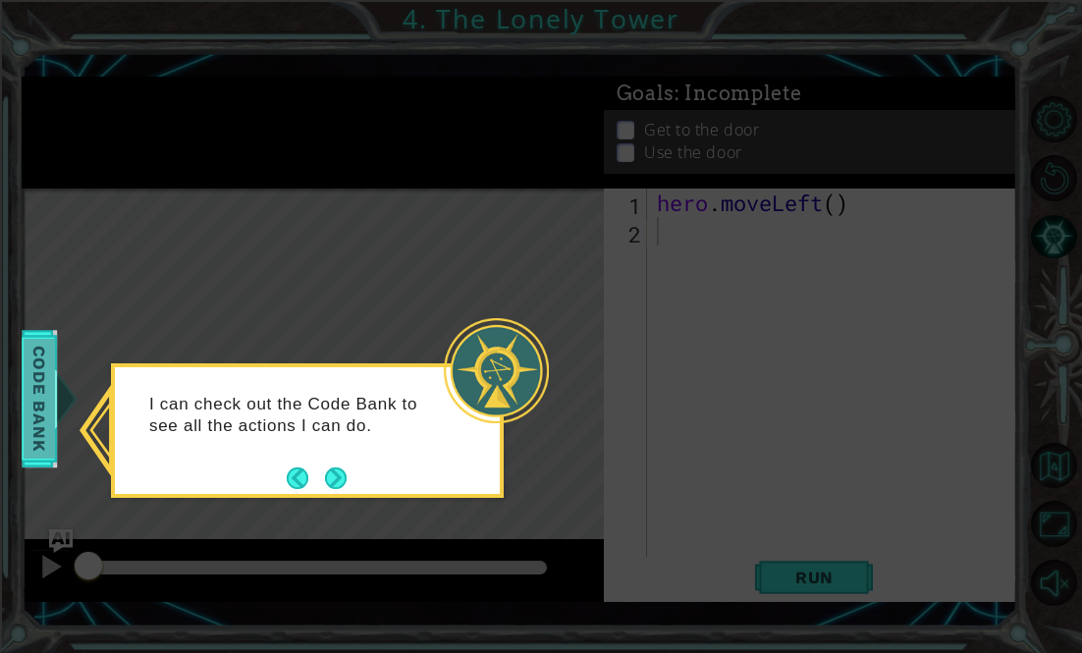
click at [34, 407] on span "Code Bank" at bounding box center [38, 399] width 31 height 120
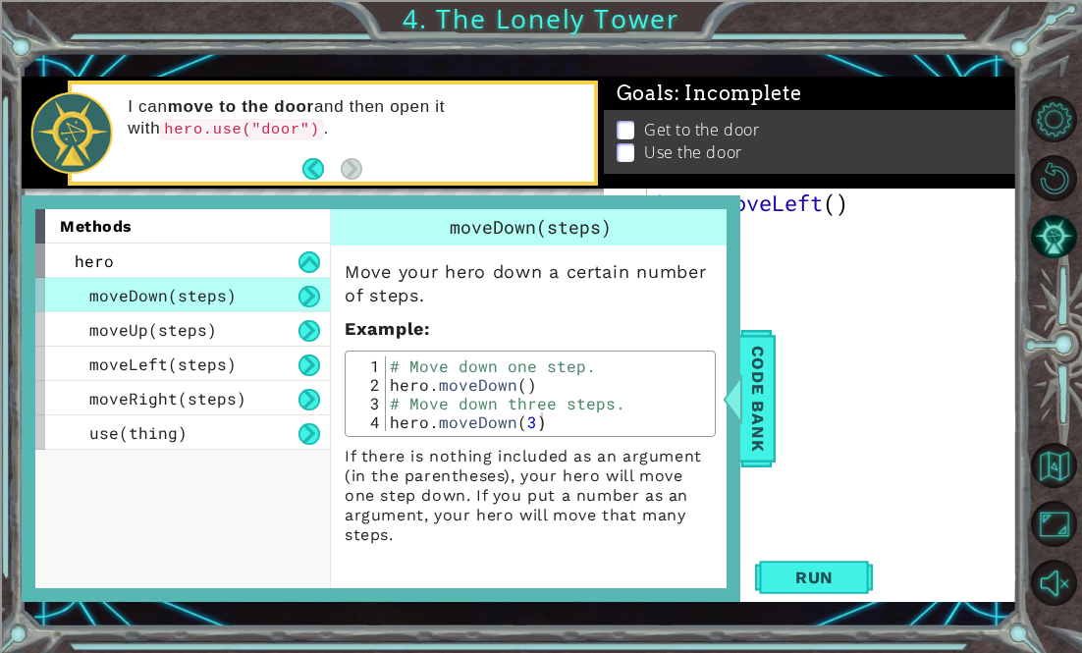
click at [837, 331] on div "hero . moveLeft ( )" at bounding box center [838, 402] width 370 height 427
click at [821, 305] on div "hero . moveLeft ( )" at bounding box center [838, 402] width 370 height 427
click at [755, 405] on span "Code Bank" at bounding box center [756, 399] width 31 height 120
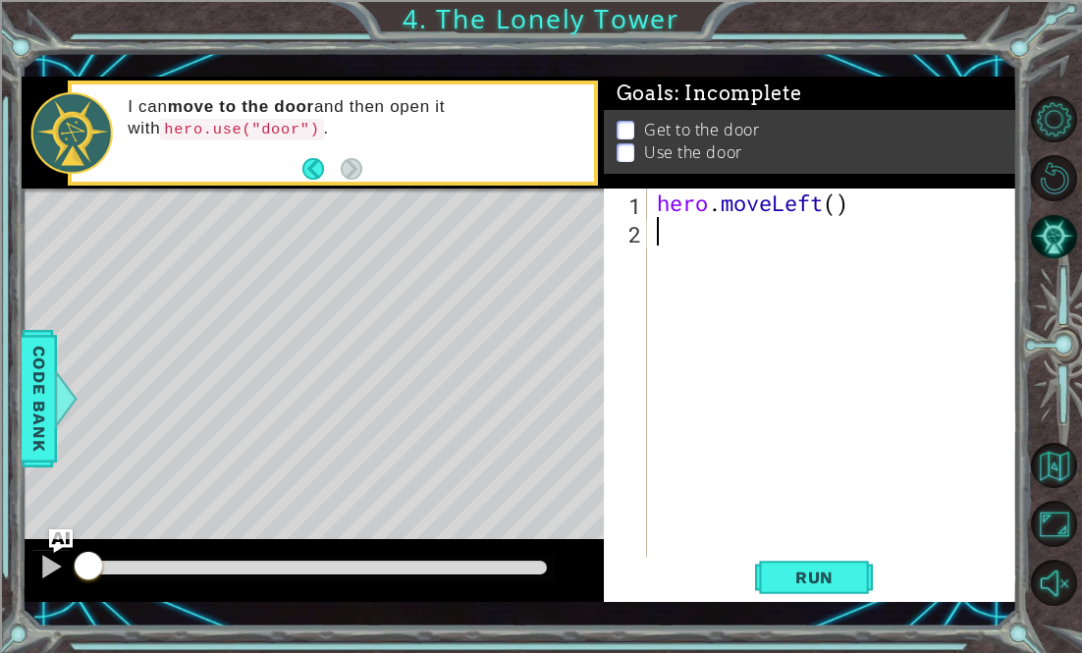
click at [671, 220] on div "hero . moveLeft ( )" at bounding box center [838, 402] width 370 height 427
type textarea "hero.moveLeft()"
click at [686, 260] on div "hero . moveLeft ( ) hero . moveLeft ( )" at bounding box center [838, 402] width 370 height 427
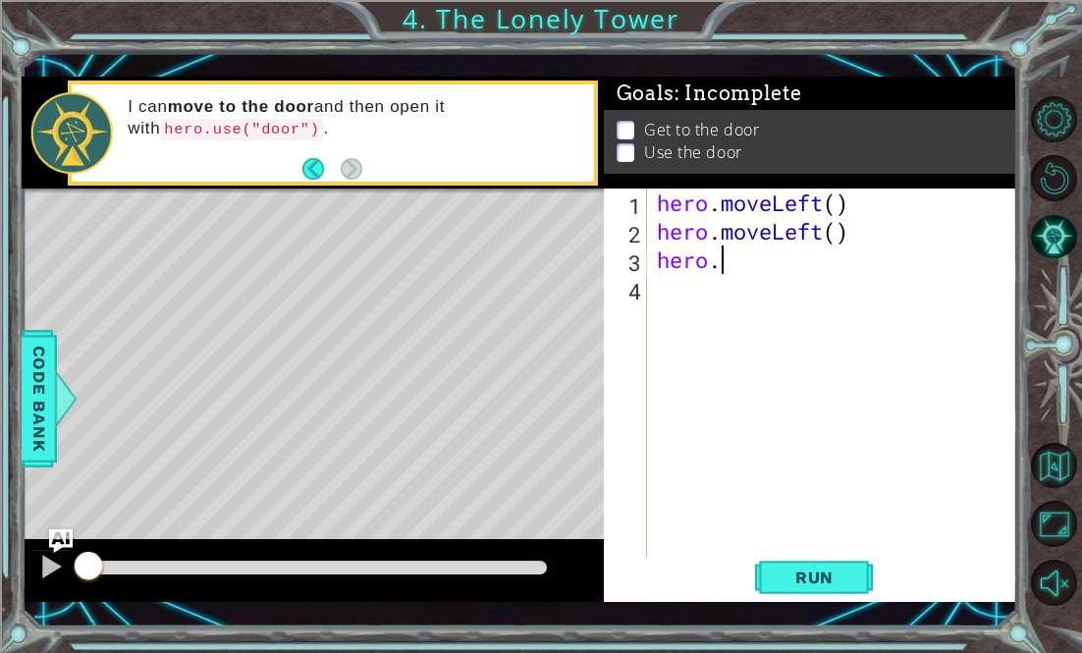
scroll to position [0, 2]
type textarea "hero."
click at [39, 379] on span "Code Bank" at bounding box center [39, 399] width 31 height 120
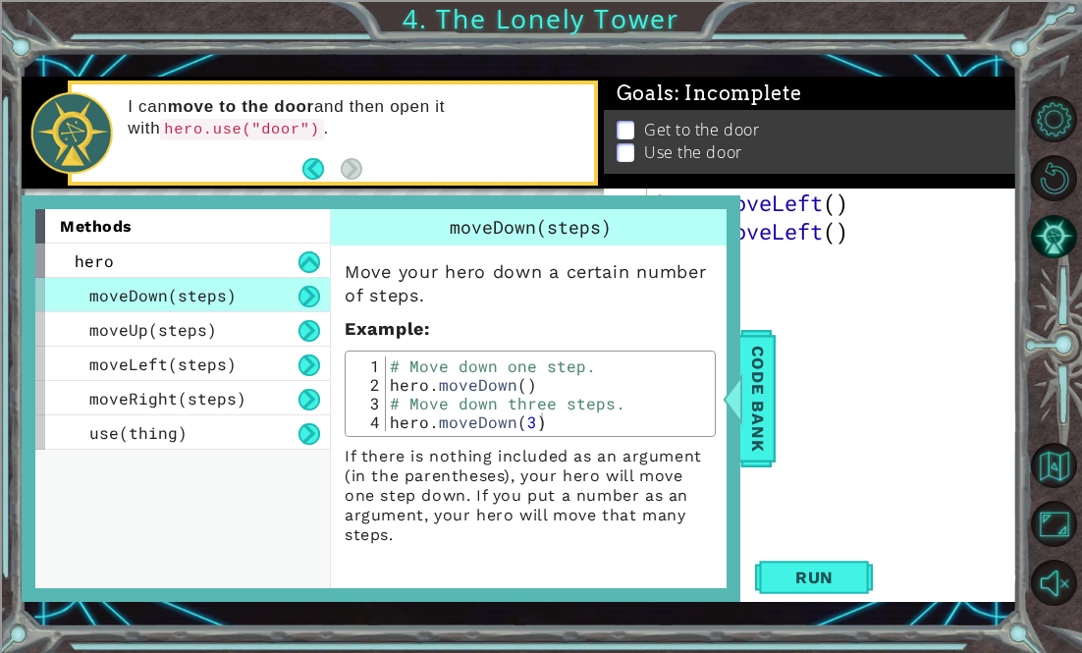
click at [836, 352] on div "hero . moveLeft ( ) hero . moveLeft ( ) hero ." at bounding box center [838, 402] width 370 height 427
click at [824, 336] on div "hero . moveLeft ( ) hero . moveLeft ( ) hero ." at bounding box center [838, 402] width 370 height 427
click at [911, 392] on div "hero . moveLeft ( ) hero . moveLeft ( ) hero ." at bounding box center [838, 402] width 370 height 427
click at [766, 411] on span "Code Bank" at bounding box center [757, 399] width 31 height 120
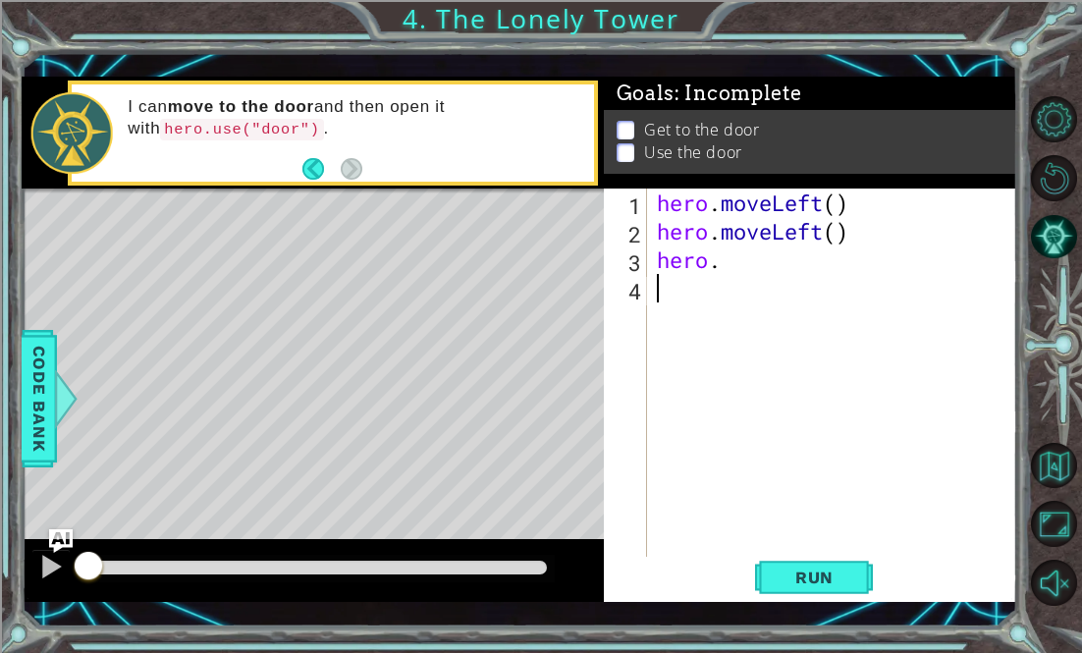
click at [738, 277] on div "hero . moveLeft ( ) hero . moveLeft ( ) hero ." at bounding box center [838, 402] width 370 height 427
click at [733, 240] on div "hero . moveLeft ( ) hero . moveLeft ( ) hero ." at bounding box center [838, 402] width 370 height 427
click at [748, 266] on div "hero . moveLeft ( ) hero . moveLeft ( ) hero ." at bounding box center [838, 402] width 370 height 427
type textarea "hero.moveUp()"
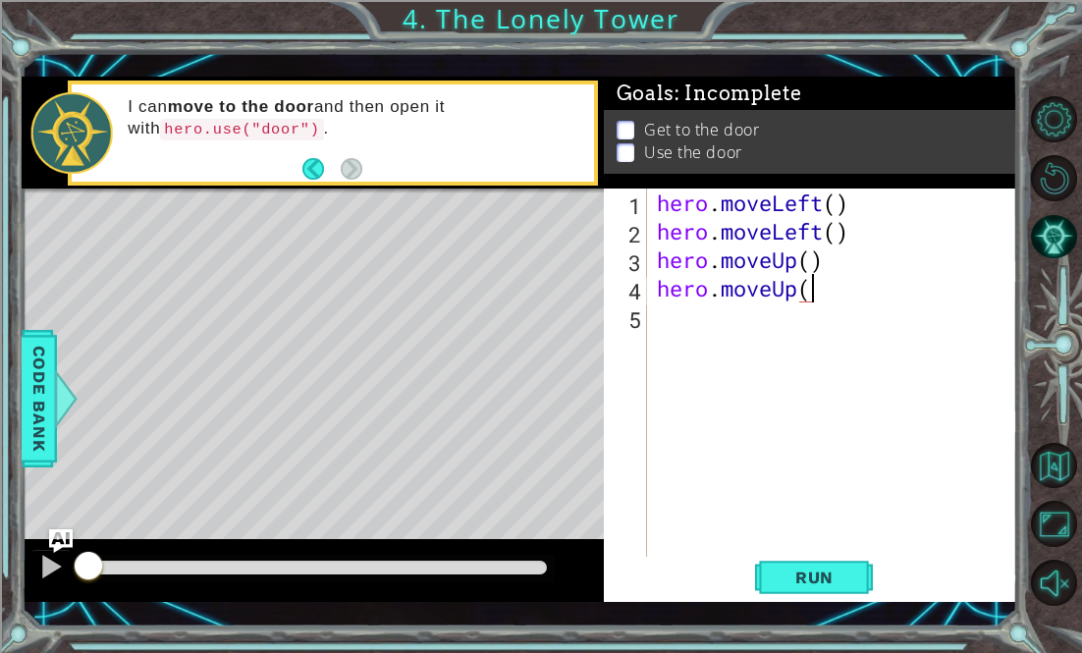
type textarea "hero.moveUp()"
click at [709, 316] on div "hero . moveLeft ( ) hero . moveLeft ( ) hero . moveUp ( ) hero . moveUp ( )" at bounding box center [838, 402] width 370 height 427
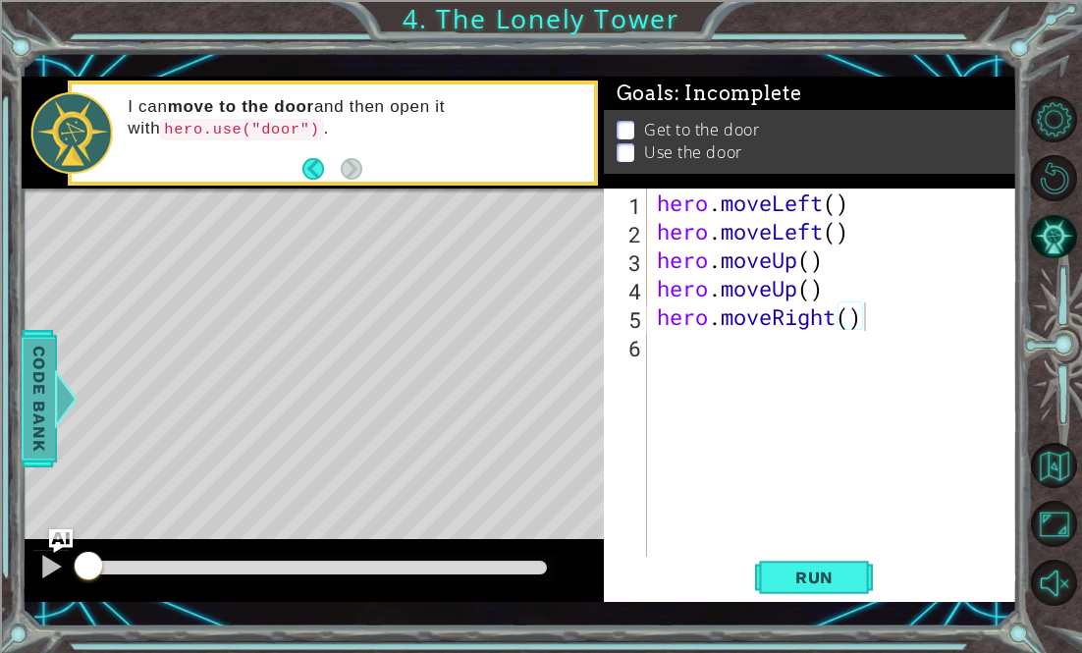
click at [55, 402] on div at bounding box center [66, 398] width 25 height 59
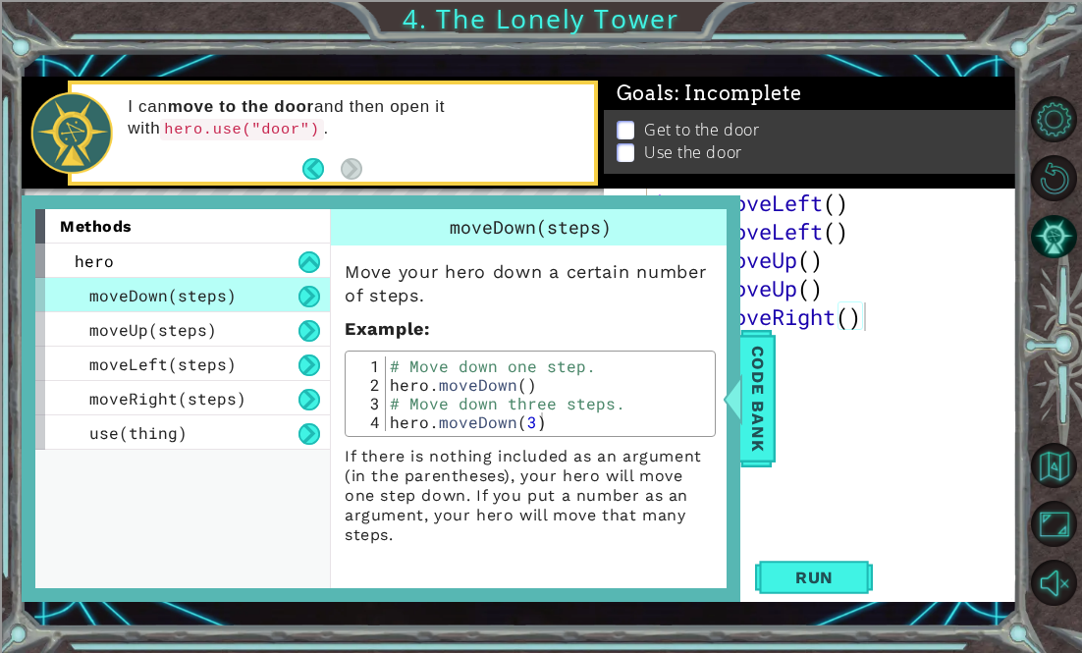
scroll to position [0, 7]
click at [801, 248] on div "hero . moveLeft ( ) hero . moveLeft ( ) hero . moveUp ( ) hero . moveUp ( ) her…" at bounding box center [838, 402] width 370 height 427
click at [846, 232] on div "hero . moveLeft ( ) hero . moveLeft ( ) hero . moveUp ( ) hero . moveUp ( ) her…" at bounding box center [838, 402] width 370 height 427
click at [769, 395] on span "Code Bank" at bounding box center [757, 399] width 31 height 120
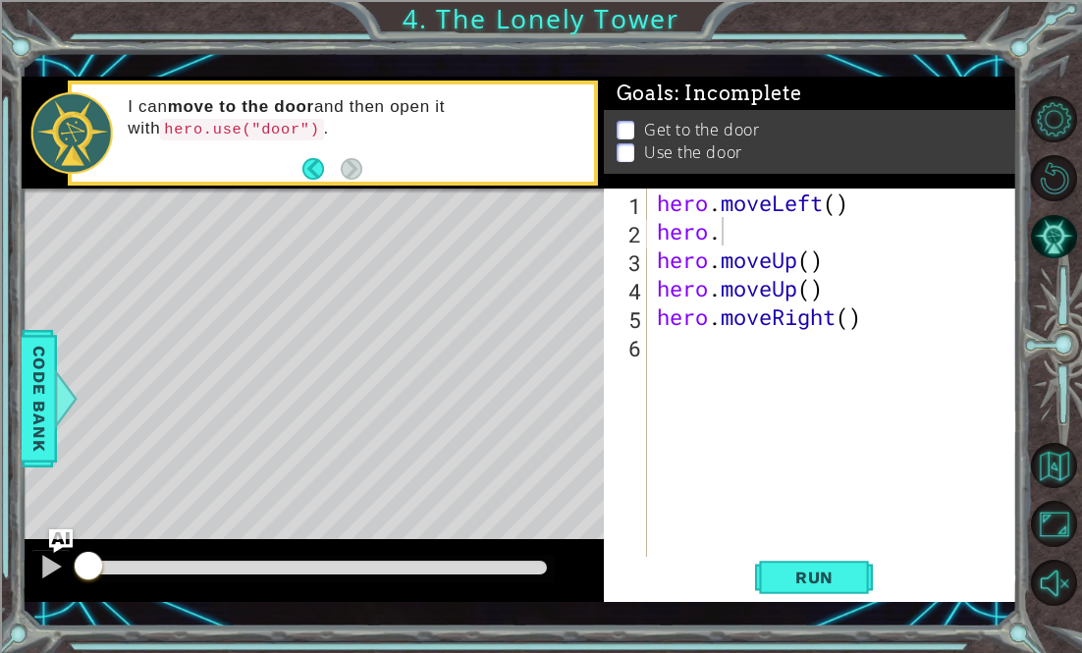
click at [670, 233] on div "hero . moveLeft ( ) hero . hero . moveUp ( ) hero . moveUp ( ) hero . moveRight…" at bounding box center [838, 402] width 370 height 427
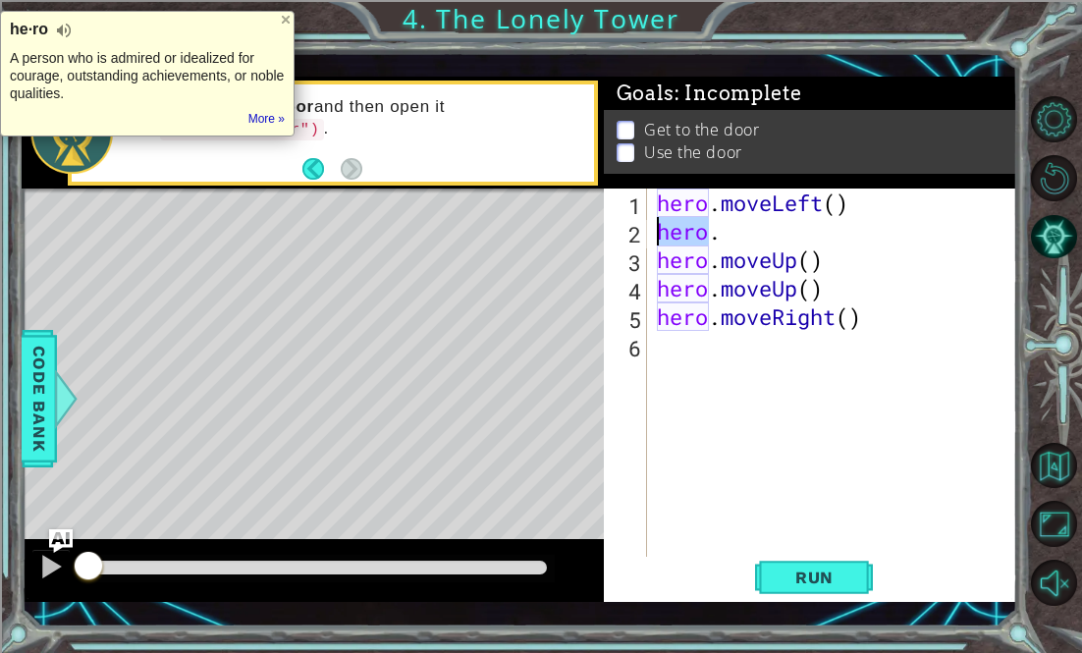
scroll to position [0, 0]
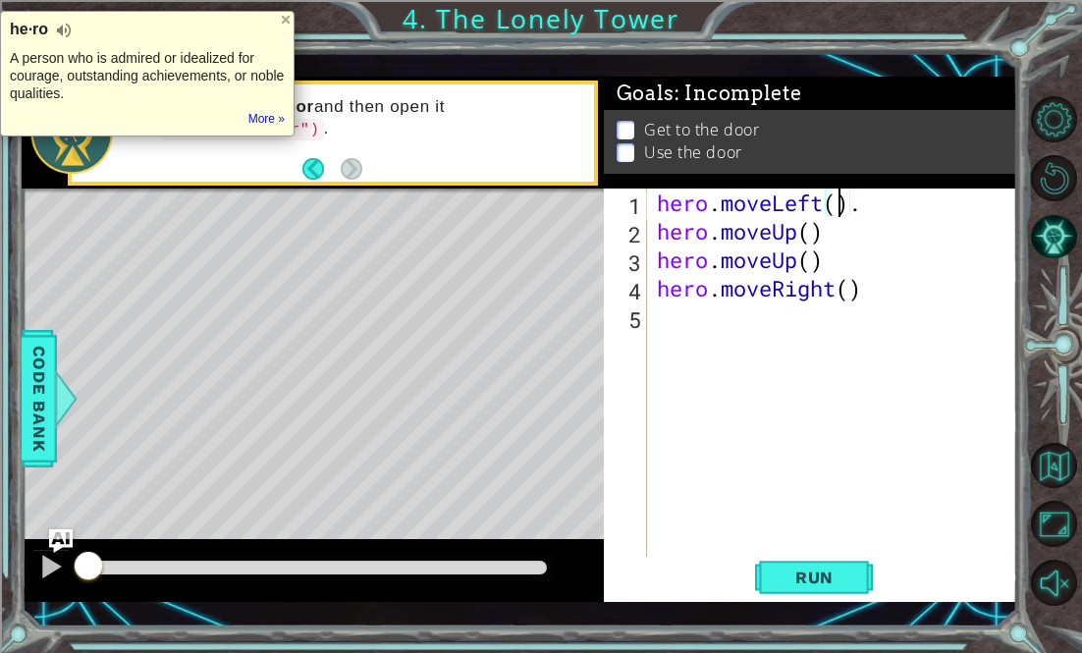
click at [838, 213] on div "hero . moveLeft ( ) . hero . moveUp ( ) hero . moveUp ( ) hero . moveRight ( )" at bounding box center [838, 402] width 370 height 427
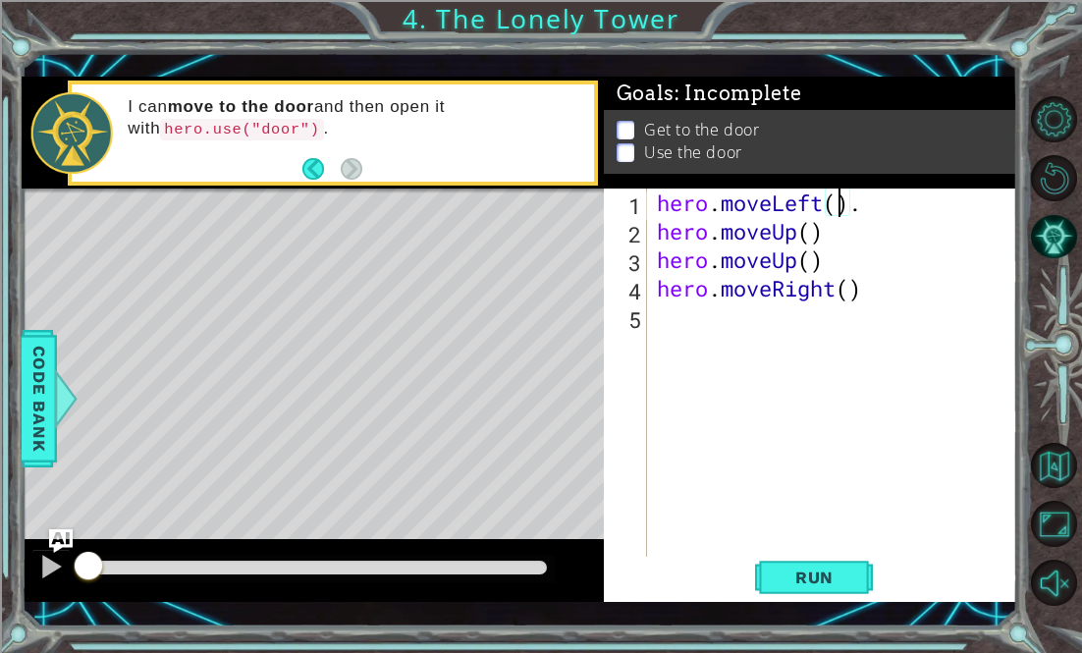
type textarea "hero.moveLeft(2)."
click at [720, 332] on div "hero . moveLeft ( 2 ) . hero . moveUp ( ) hero . moveUp ( ) hero . moveRight ( )" at bounding box center [838, 402] width 370 height 427
click at [793, 588] on button "Run" at bounding box center [814, 577] width 118 height 41
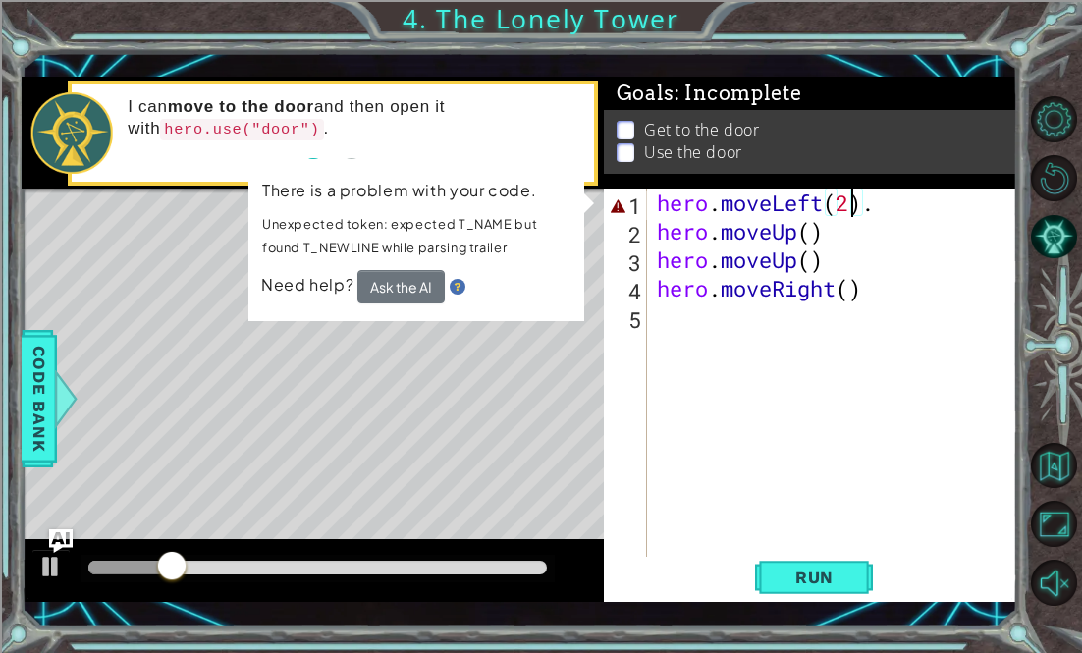
click at [857, 208] on div "hero . moveLeft ( 2 ) . hero . moveUp ( ) hero . moveUp ( ) hero . moveRight ( )" at bounding box center [838, 402] width 370 height 427
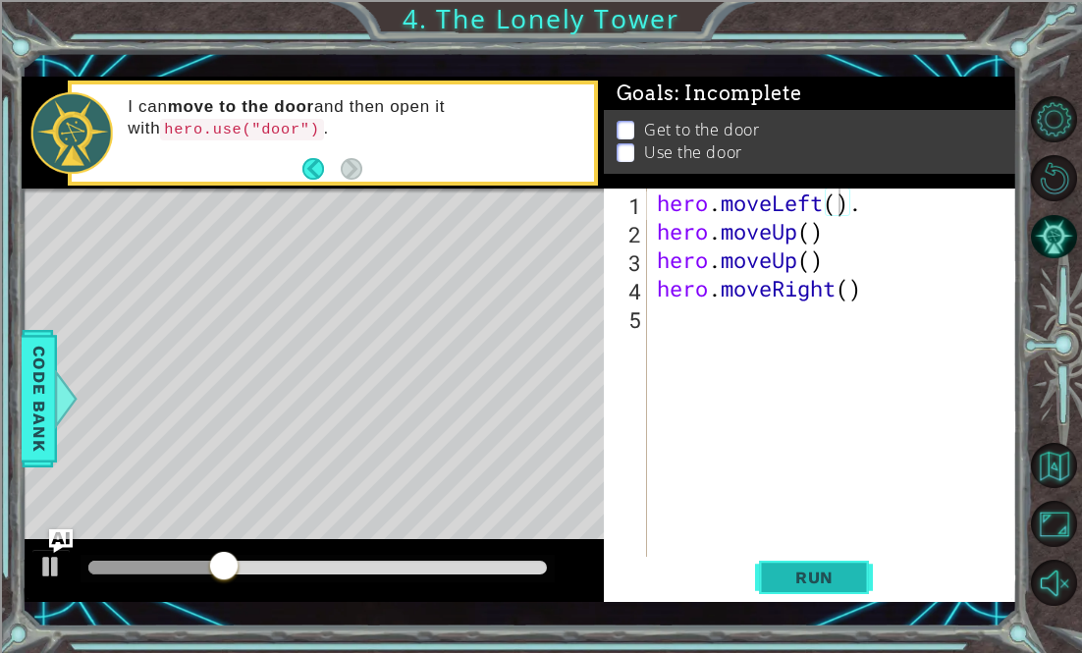
click at [784, 574] on span "Run" at bounding box center [815, 578] width 78 height 20
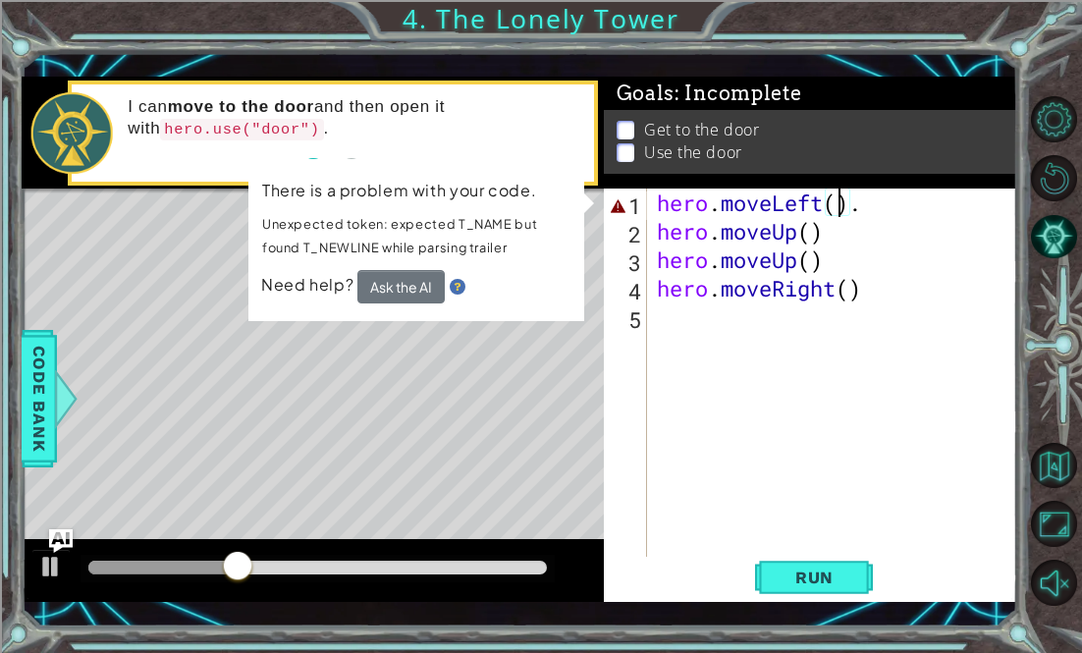
click at [807, 204] on div "hero . moveLeft ( ) . hero . moveUp ( ) hero . moveUp ( ) hero . moveRight ( )" at bounding box center [838, 402] width 370 height 427
click at [871, 198] on div "hero . moveLeft ( ) . hero . moveUp ( ) hero . moveUp ( ) hero . moveRight ( )" at bounding box center [838, 402] width 370 height 427
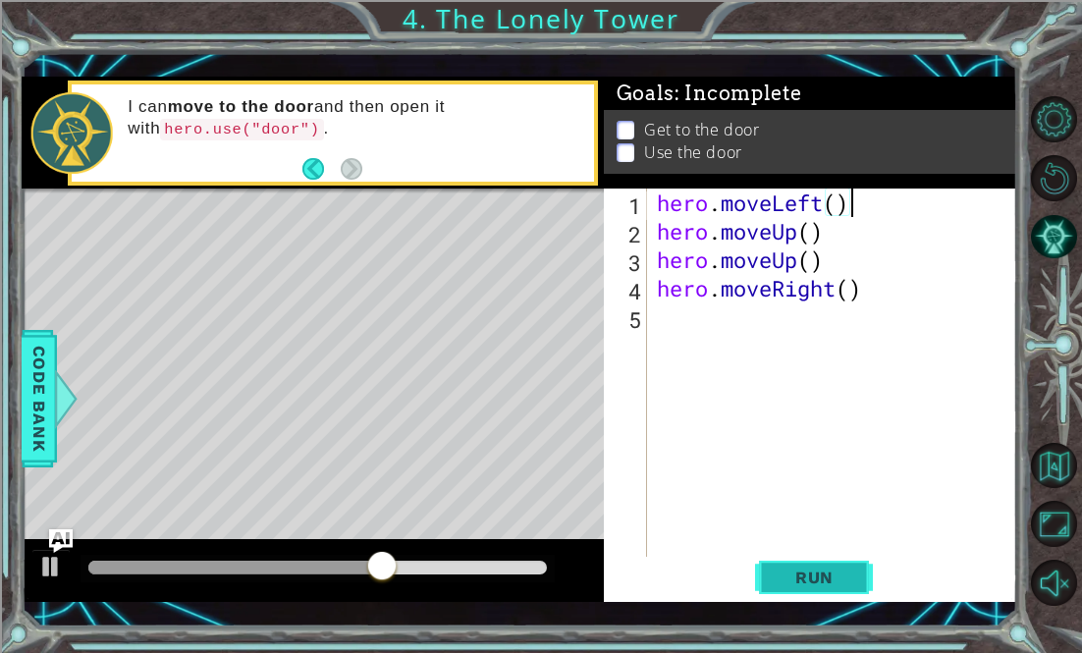
click at [841, 580] on span "Run" at bounding box center [815, 578] width 78 height 20
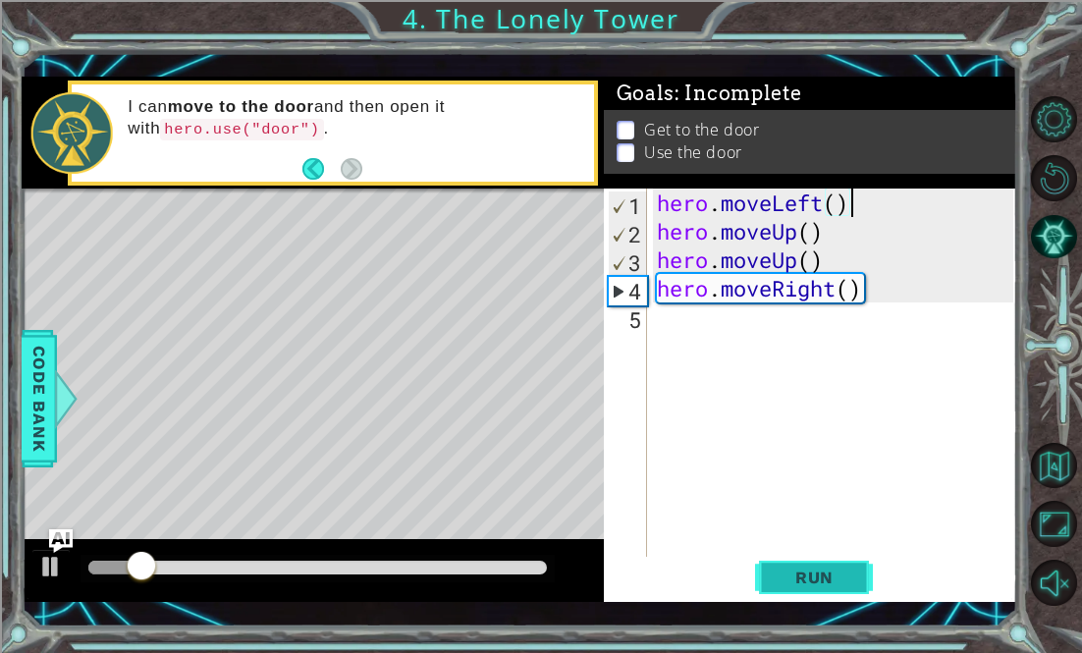
click at [842, 577] on span "Run" at bounding box center [815, 578] width 78 height 20
click at [837, 207] on div "hero . moveLeft ( ) hero . moveUp ( ) hero . moveUp ( ) hero . moveRight ( )" at bounding box center [838, 402] width 370 height 427
click at [796, 584] on span "Run" at bounding box center [815, 578] width 78 height 20
click at [861, 291] on div "hero . moveLeft ( 2 ) hero . moveUp ( ) hero . moveUp ( ) hero . moveRight ( )" at bounding box center [838, 402] width 370 height 427
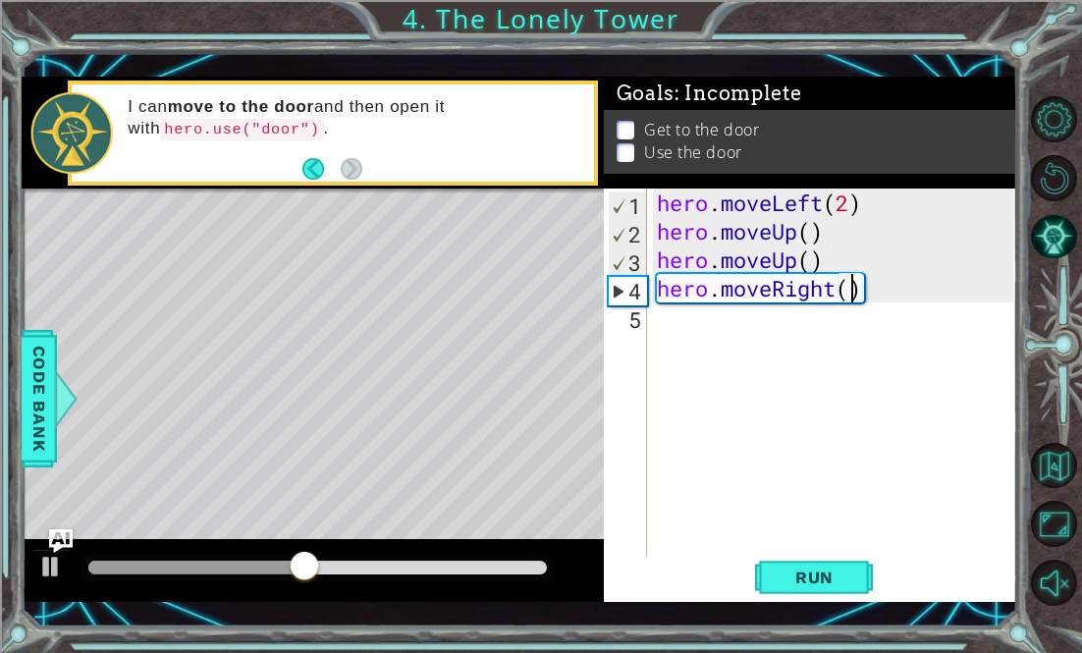
click at [856, 294] on div "hero . moveLeft ( 2 ) hero . moveUp ( ) hero . moveUp ( ) hero . moveRight ( )" at bounding box center [838, 402] width 370 height 427
type textarea "hero.moveRight(2)"
click at [806, 322] on div "hero . moveLeft ( 2 ) hero . moveUp ( ) hero . moveUp ( ) hero . moveRight ( 2 )" at bounding box center [838, 402] width 370 height 427
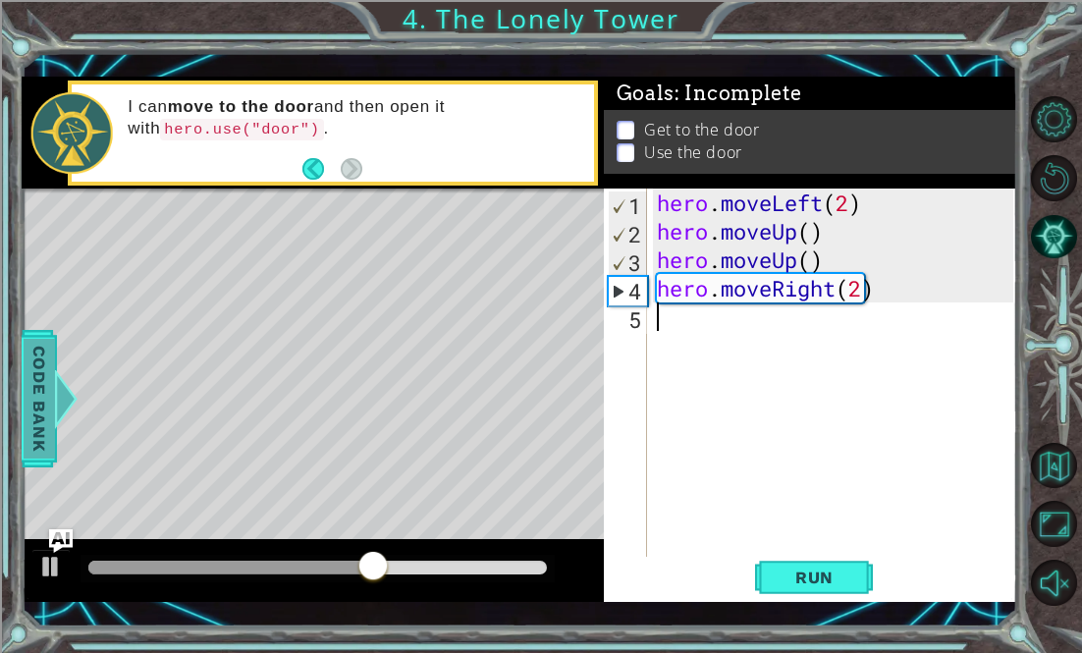
click at [45, 358] on span "Code Bank" at bounding box center [39, 399] width 31 height 120
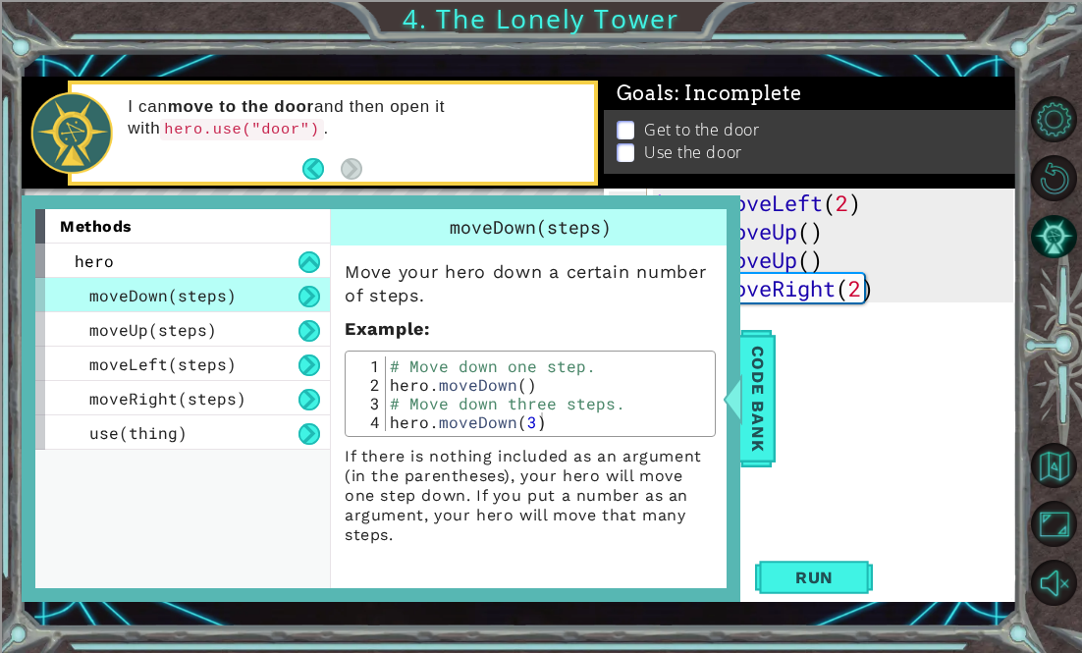
click at [182, 452] on div "methods hero moveDown(steps) moveUp(steps) moveLeft(steps) moveRight(steps) use…" at bounding box center [182, 398] width 295 height 379
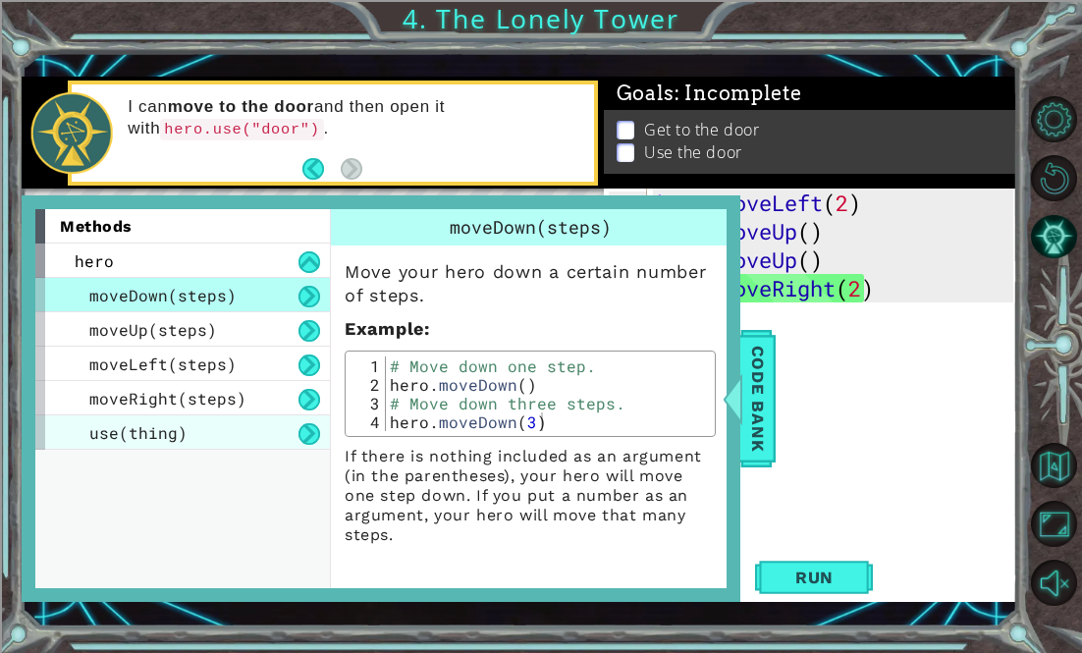
click at [174, 431] on span "use(thing)" at bounding box center [138, 432] width 98 height 21
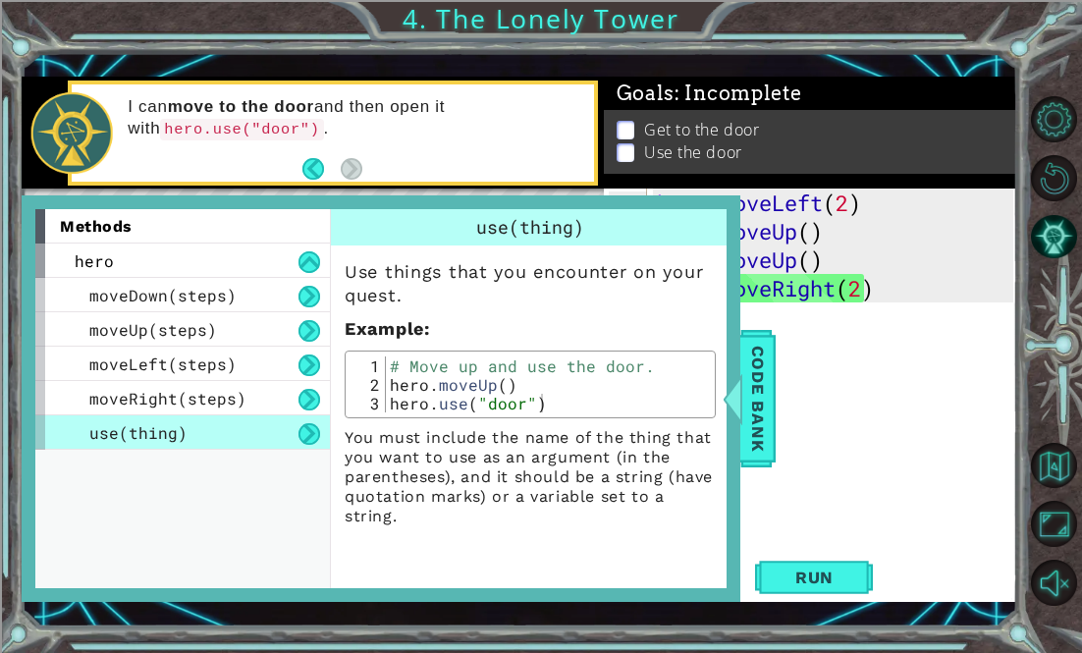
click at [943, 379] on div "hero . moveLeft ( 2 ) hero . moveUp ( ) hero . moveUp ( ) hero . moveRight ( 2 )" at bounding box center [838, 402] width 370 height 427
click at [772, 371] on span "Code Bank" at bounding box center [756, 399] width 31 height 120
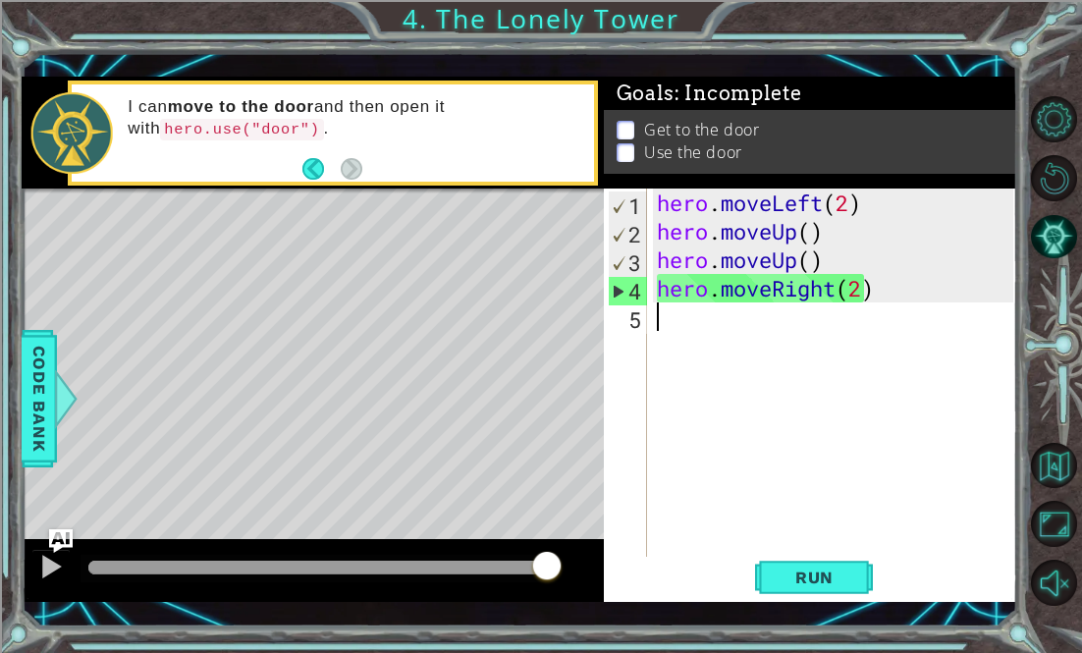
click at [686, 321] on div "hero . moveLeft ( 2 ) hero . moveUp ( ) hero . moveUp ( ) hero . moveRight ( 2 )" at bounding box center [838, 402] width 370 height 427
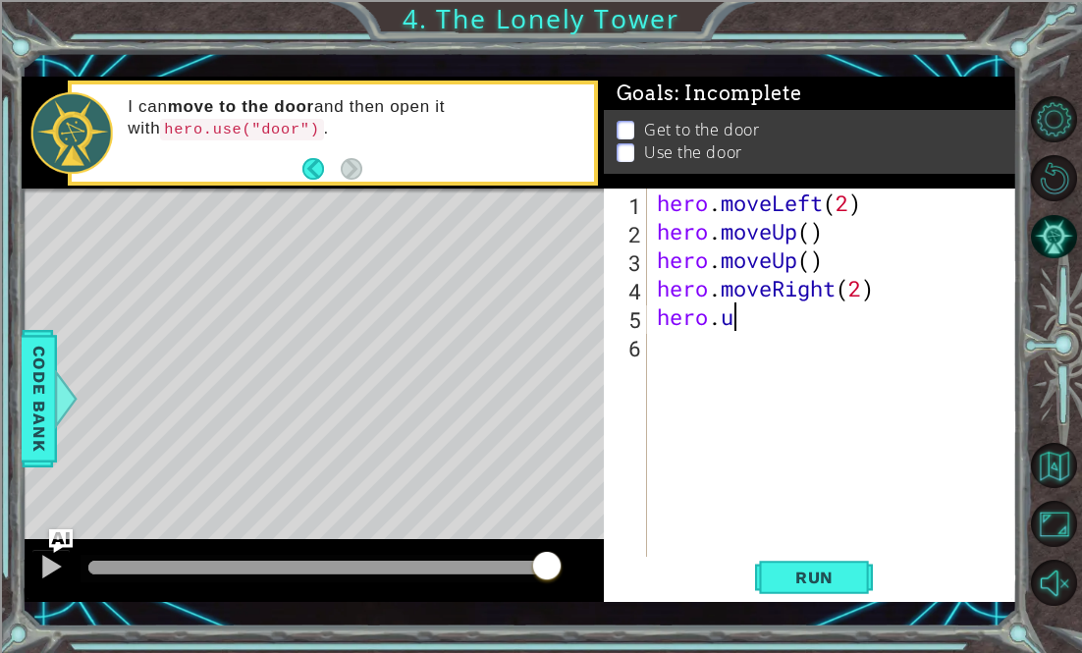
scroll to position [0, 3]
type textarea "hero.use"
click at [51, 370] on span "Code Bank" at bounding box center [39, 399] width 31 height 120
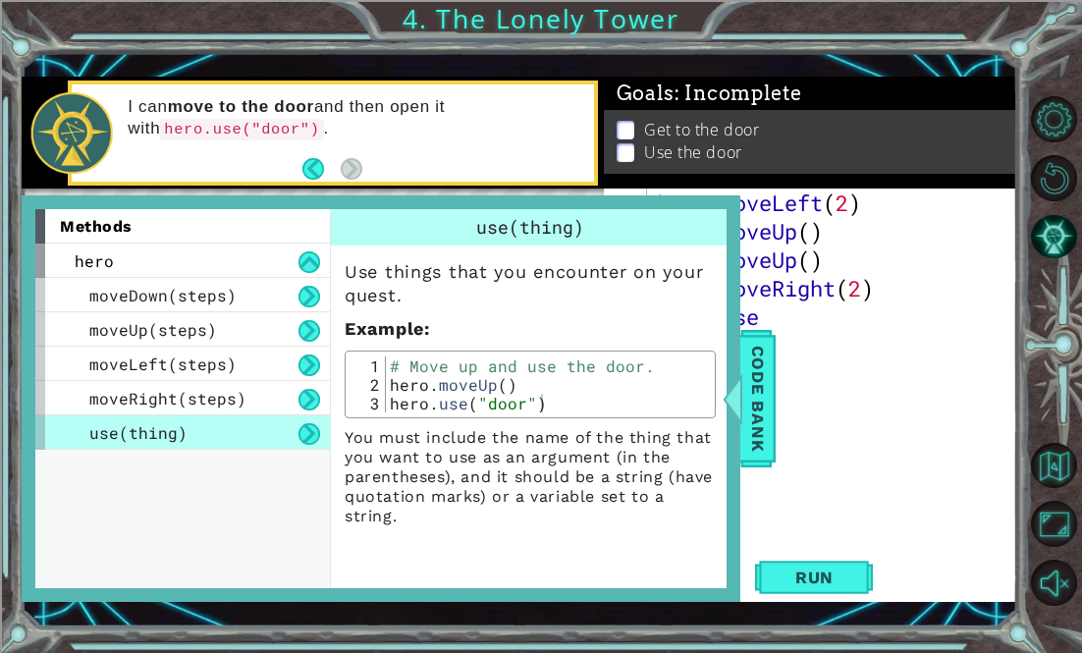
scroll to position [0, 0]
click at [852, 346] on div "hero . moveLeft ( 2 ) hero . moveUp ( ) hero . moveUp ( ) hero . moveRight ( 2 …" at bounding box center [838, 402] width 370 height 427
click at [775, 407] on div "Code Bank" at bounding box center [756, 398] width 35 height 137
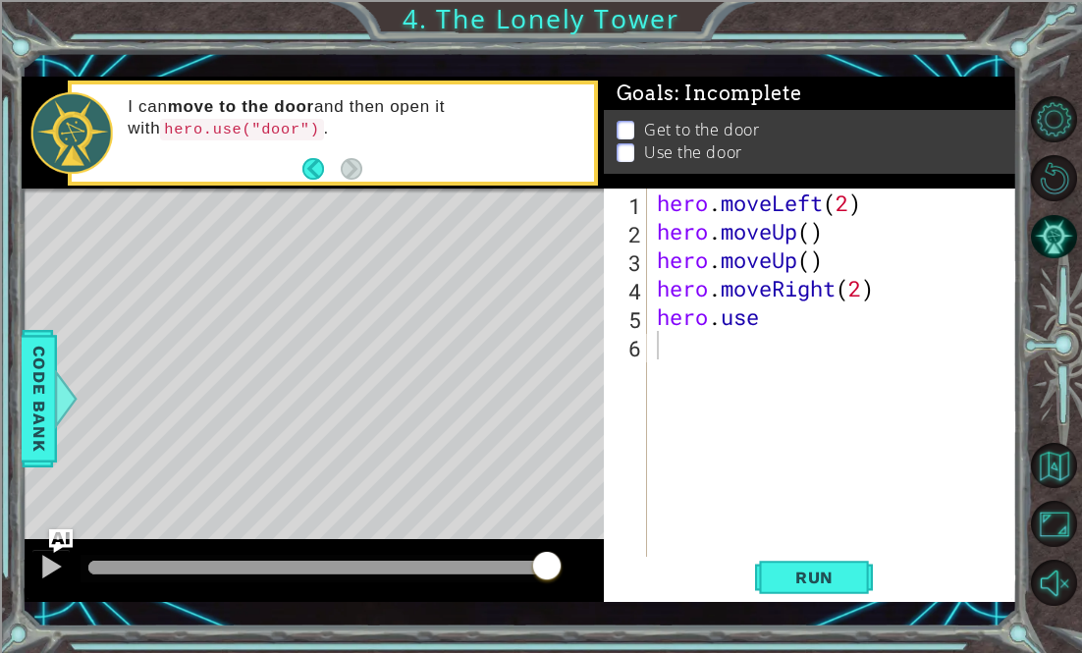
click at [792, 322] on div "hero . moveLeft ( 2 ) hero . moveUp ( ) hero . moveUp ( ) hero . moveRight ( 2 …" at bounding box center [838, 402] width 370 height 427
type textarea "hero.use("door")"
click at [27, 380] on span "Code Bank" at bounding box center [39, 399] width 31 height 120
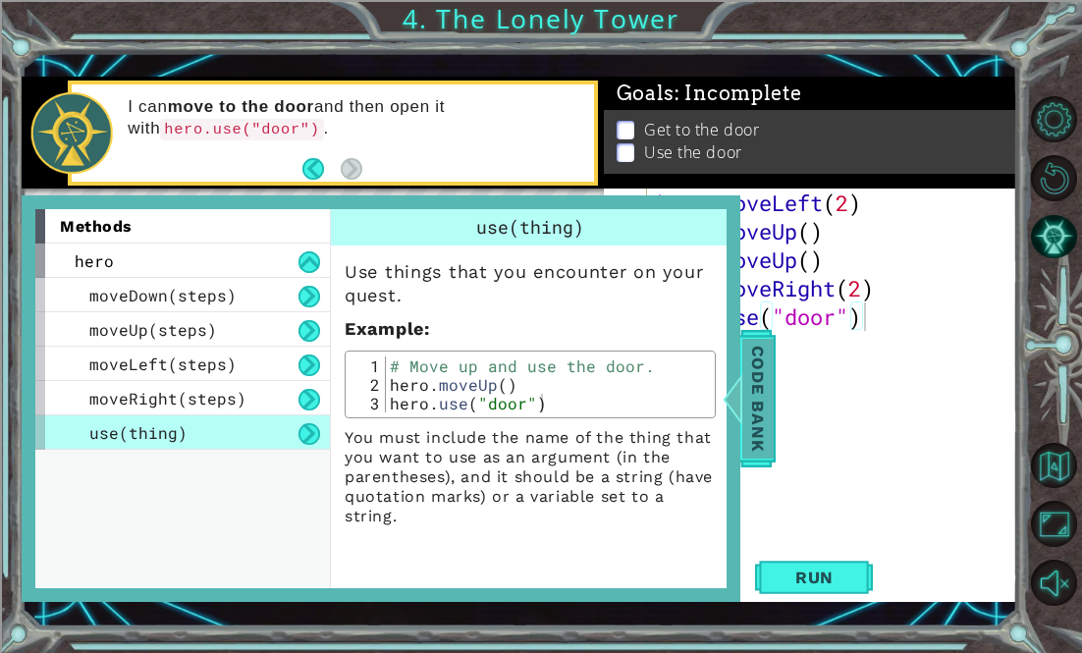
click at [755, 425] on span "Code Bank" at bounding box center [757, 399] width 31 height 120
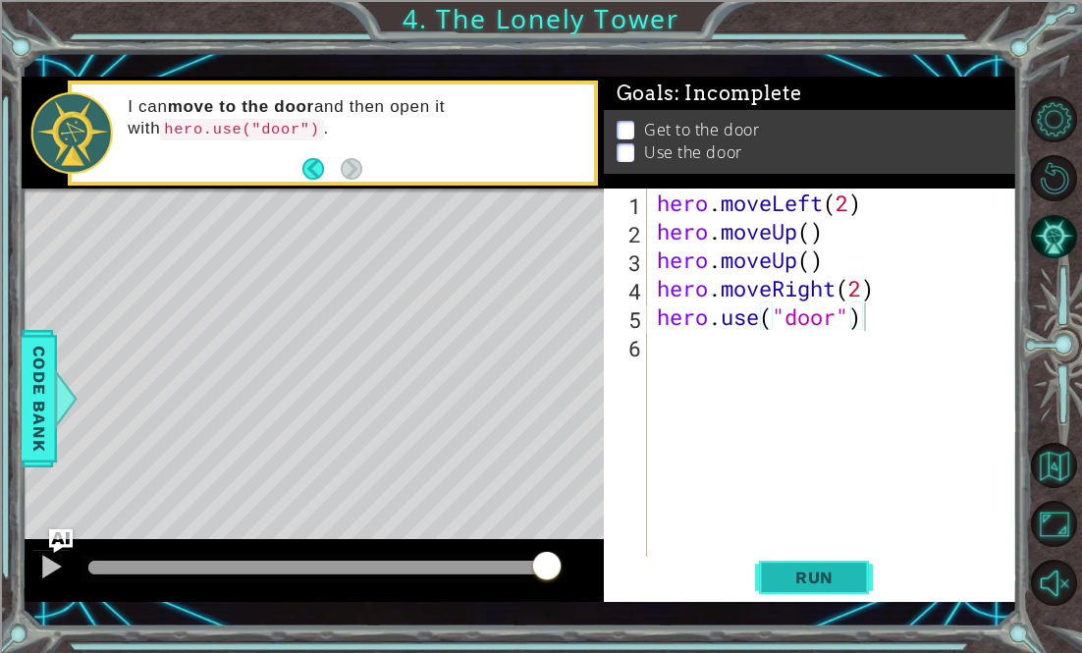
click at [818, 580] on span "Run" at bounding box center [815, 578] width 78 height 20
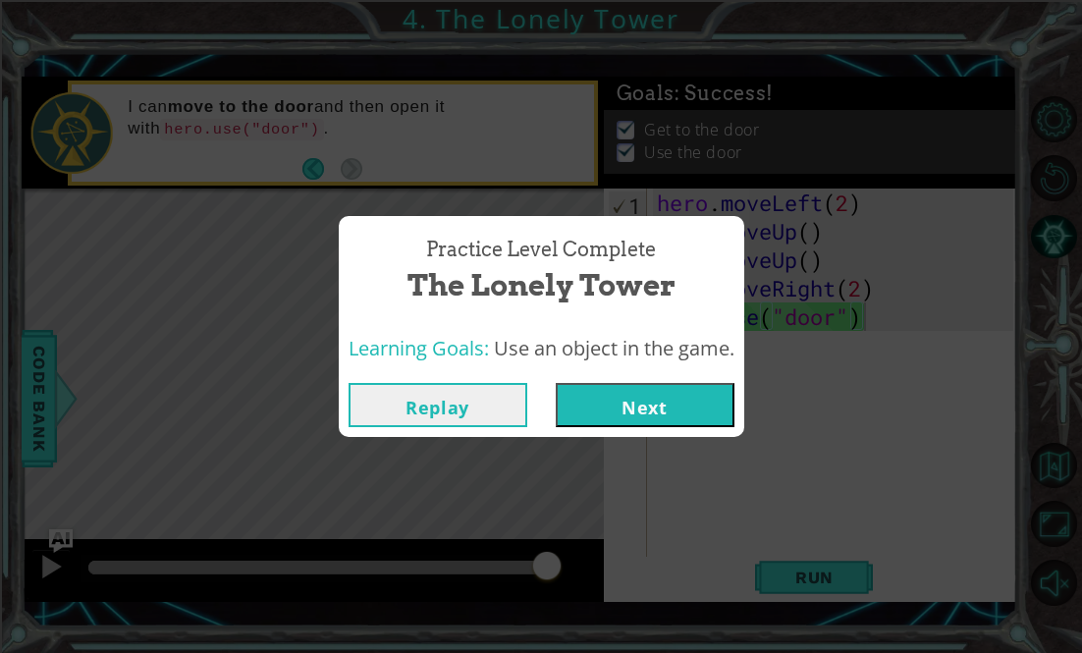
click at [670, 426] on button "Next" at bounding box center [645, 405] width 179 height 44
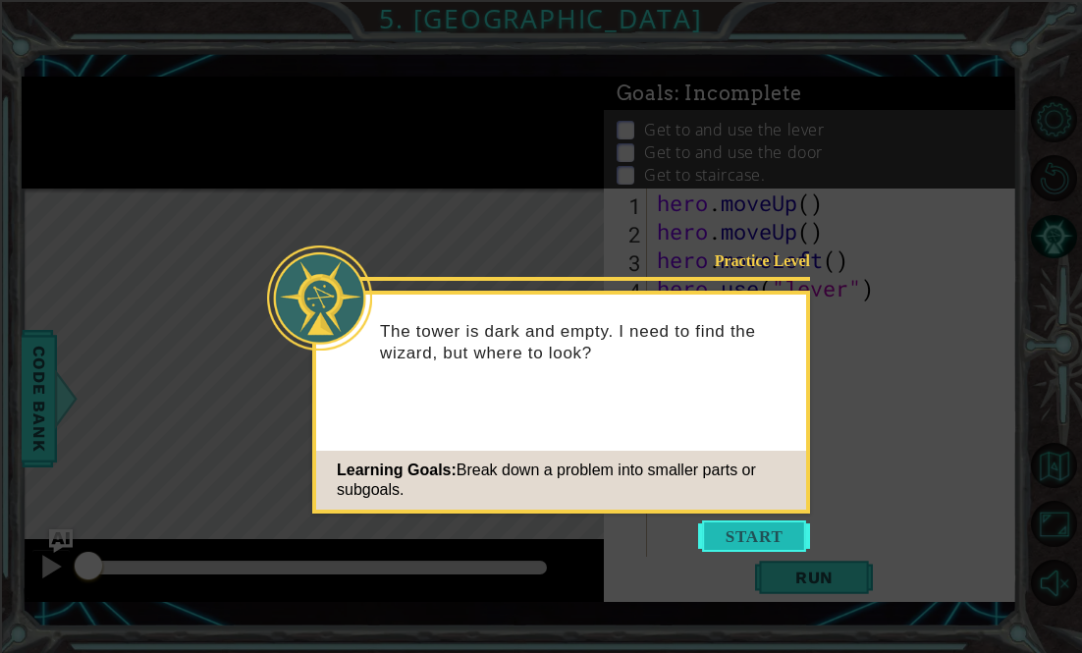
click at [753, 537] on button "Start" at bounding box center [754, 535] width 112 height 31
